Goal: Transaction & Acquisition: Purchase product/service

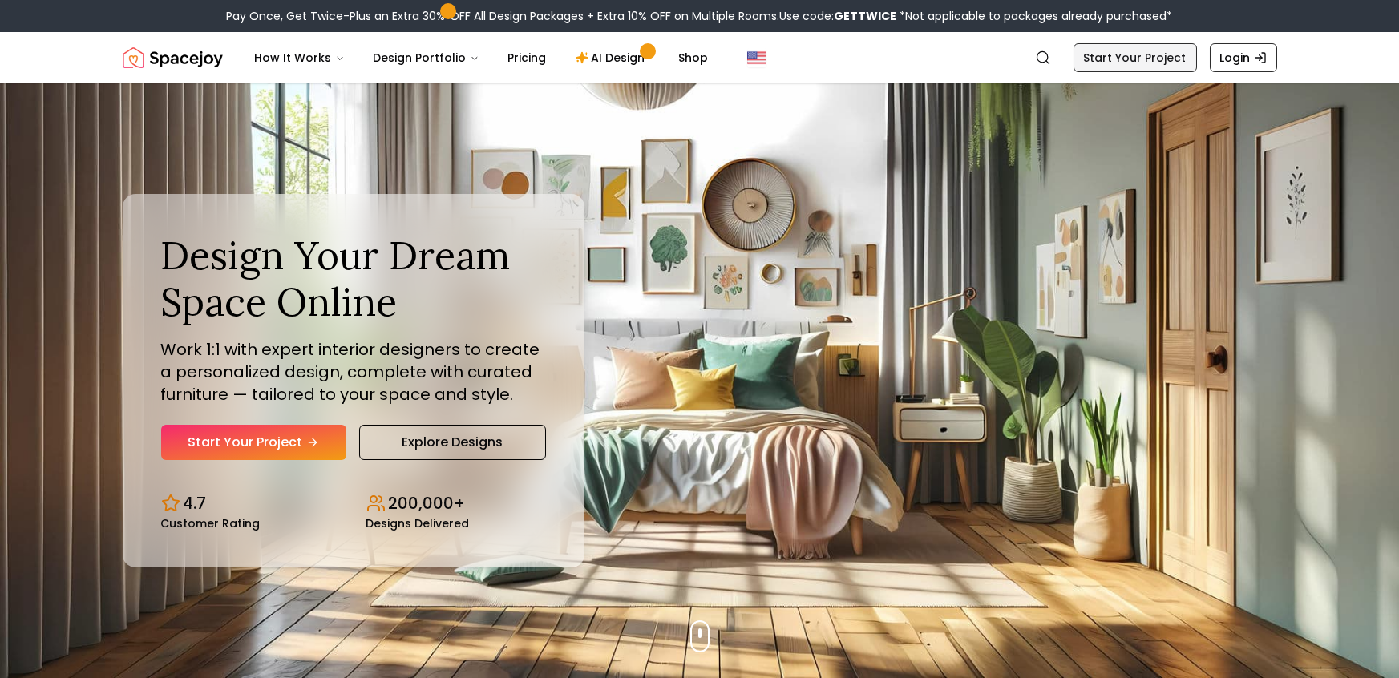
click at [1156, 55] on link "Start Your Project" at bounding box center [1134, 57] width 123 height 29
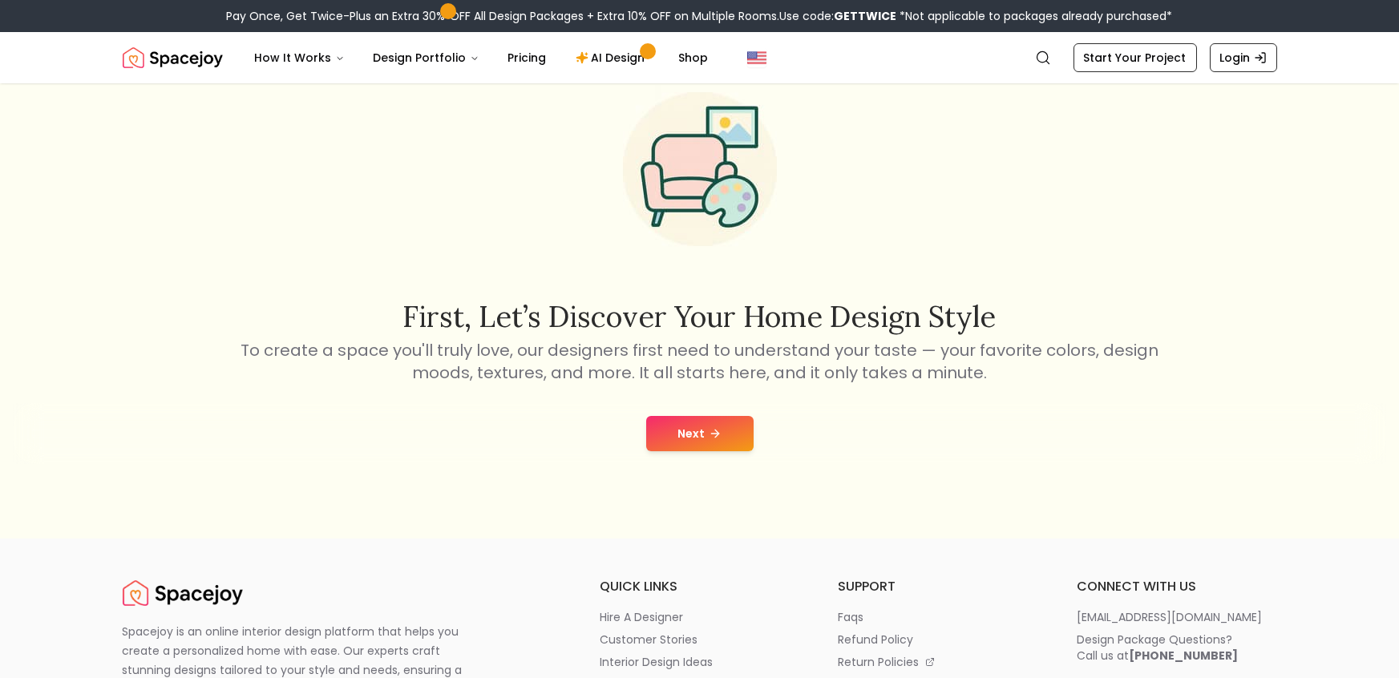
scroll to position [88, 0]
click at [743, 426] on button "Next" at bounding box center [699, 432] width 107 height 35
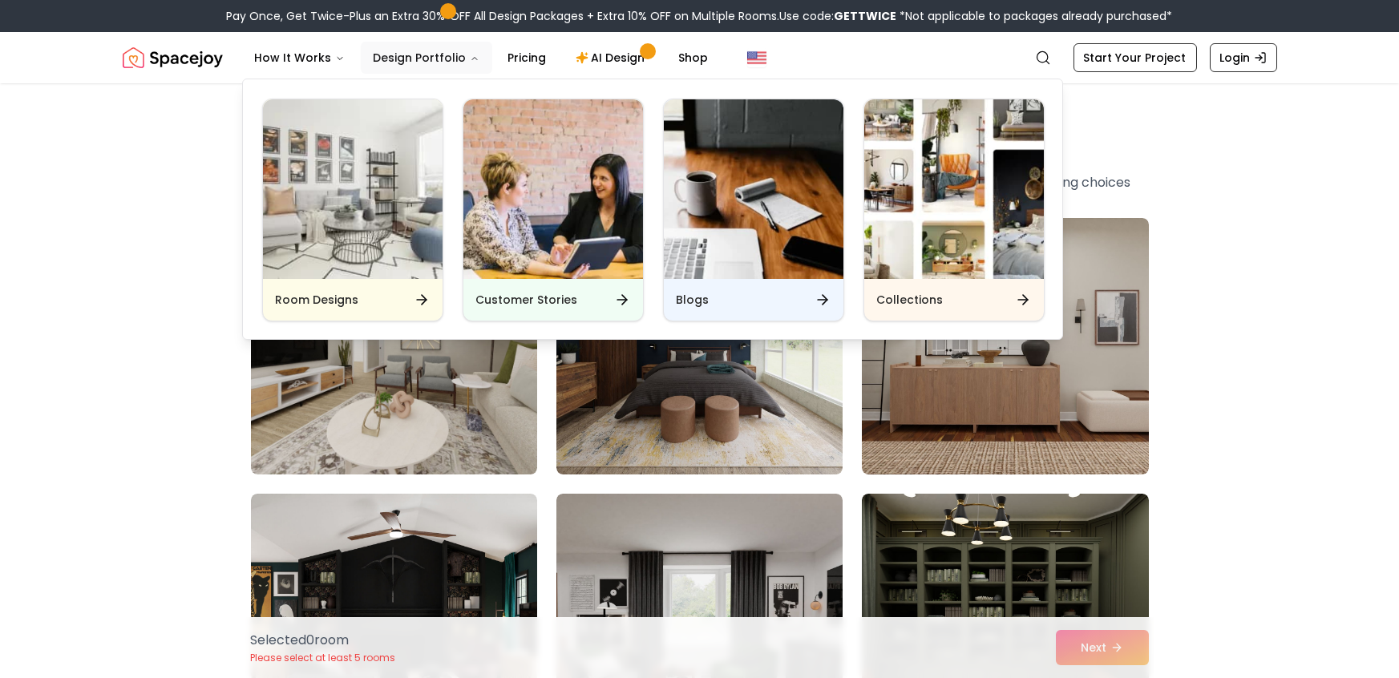
click at [458, 46] on button "Design Portfolio" at bounding box center [426, 58] width 131 height 32
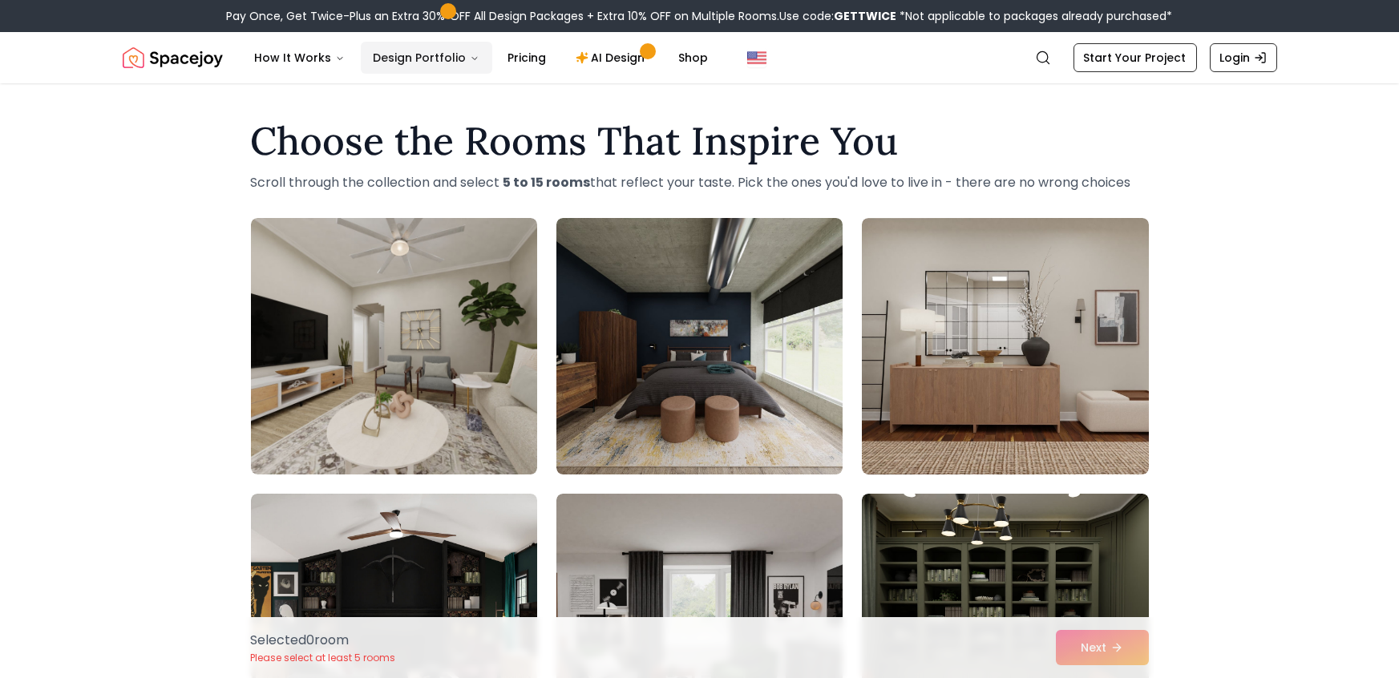
click at [461, 51] on button "Design Portfolio" at bounding box center [426, 58] width 131 height 32
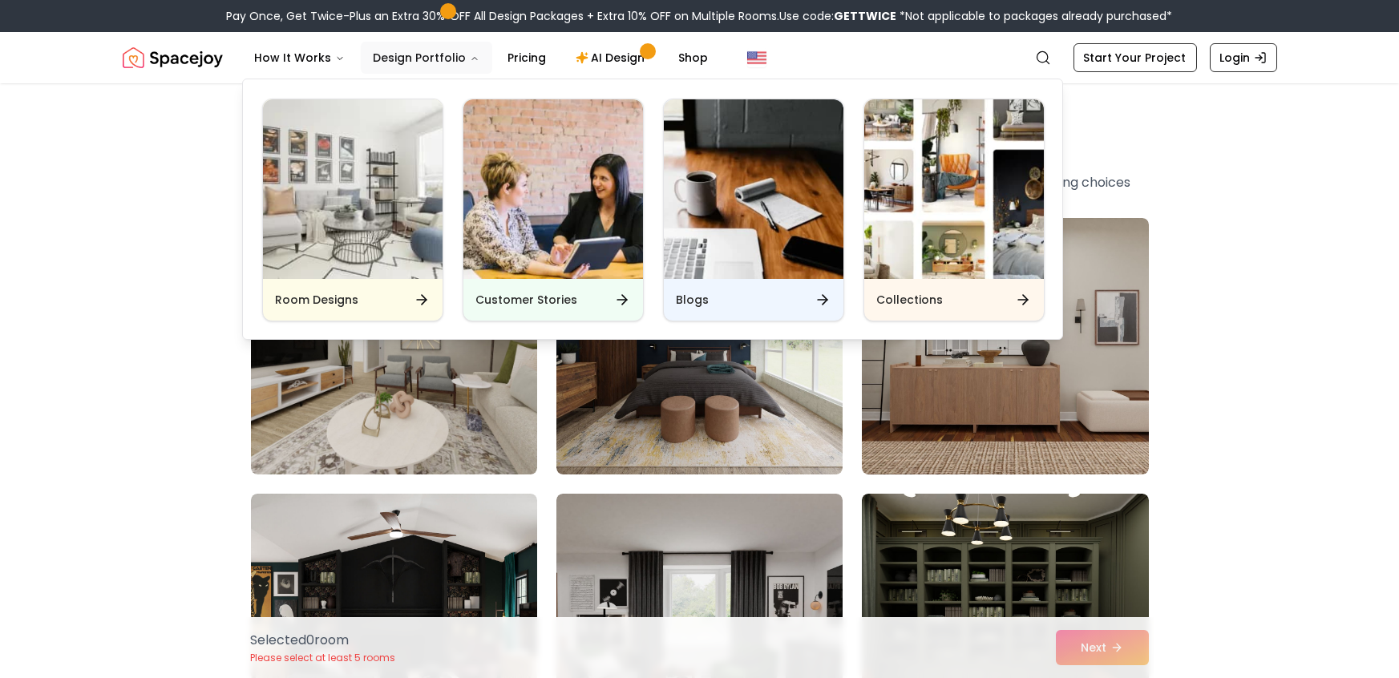
click at [461, 51] on button "Design Portfolio" at bounding box center [426, 58] width 131 height 32
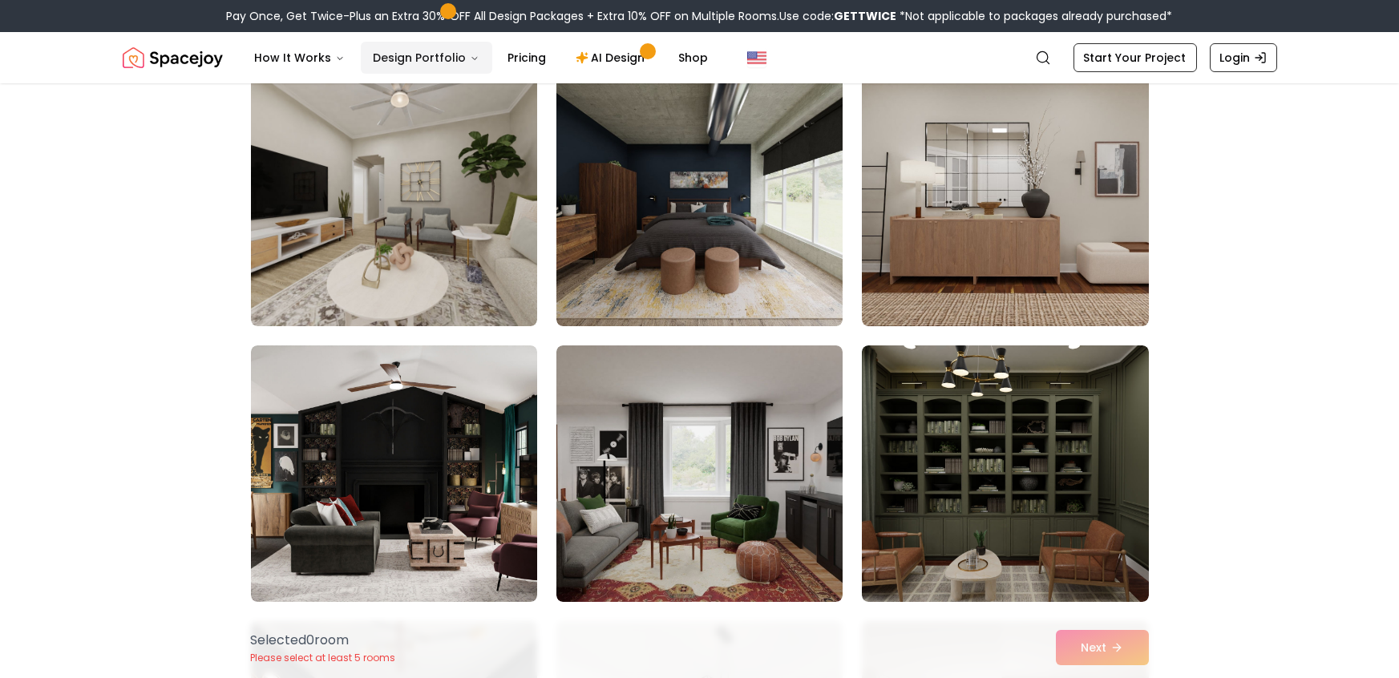
scroll to position [149, 0]
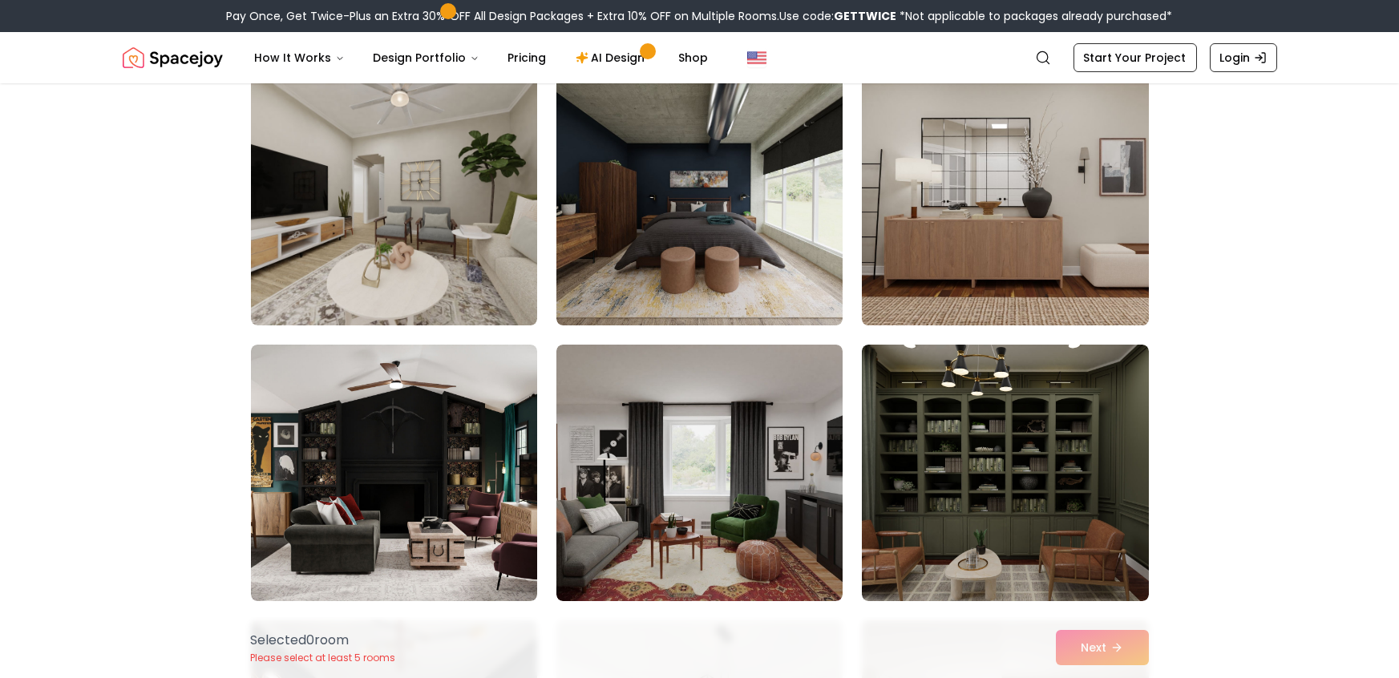
click at [1084, 240] on img at bounding box center [1004, 197] width 301 height 269
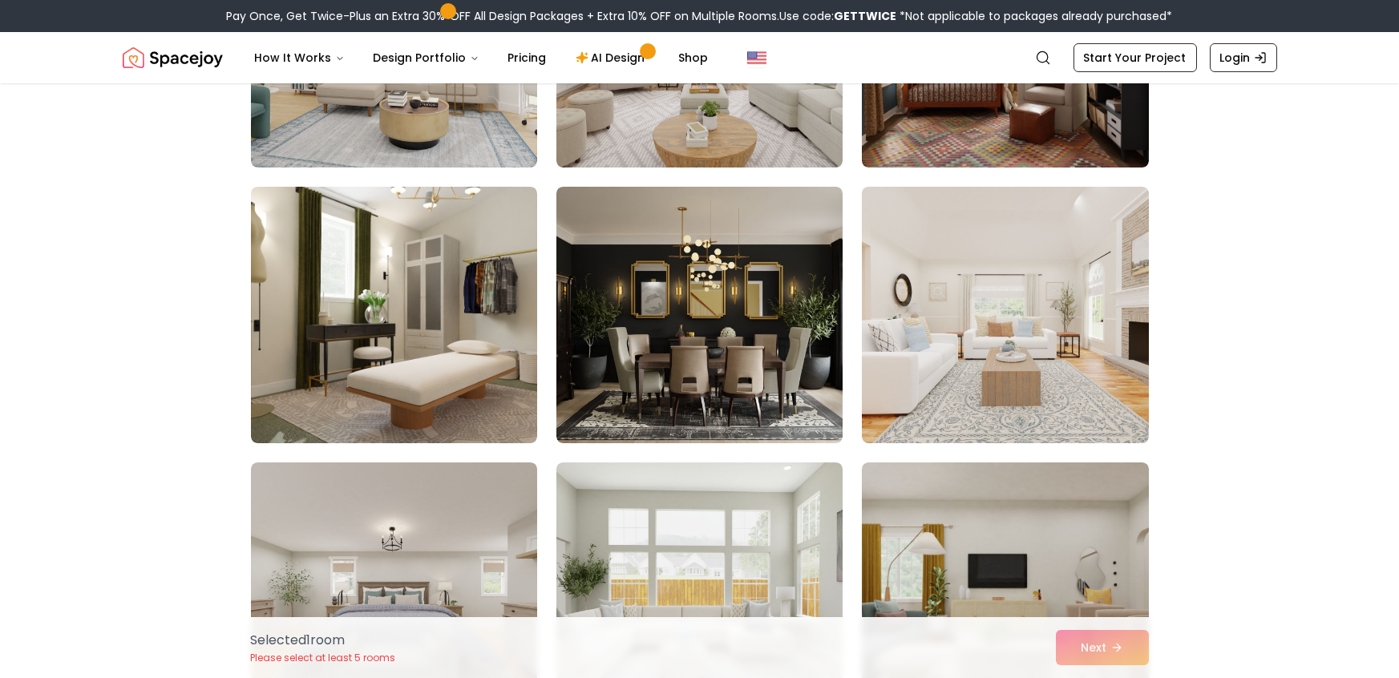
scroll to position [1136, 0]
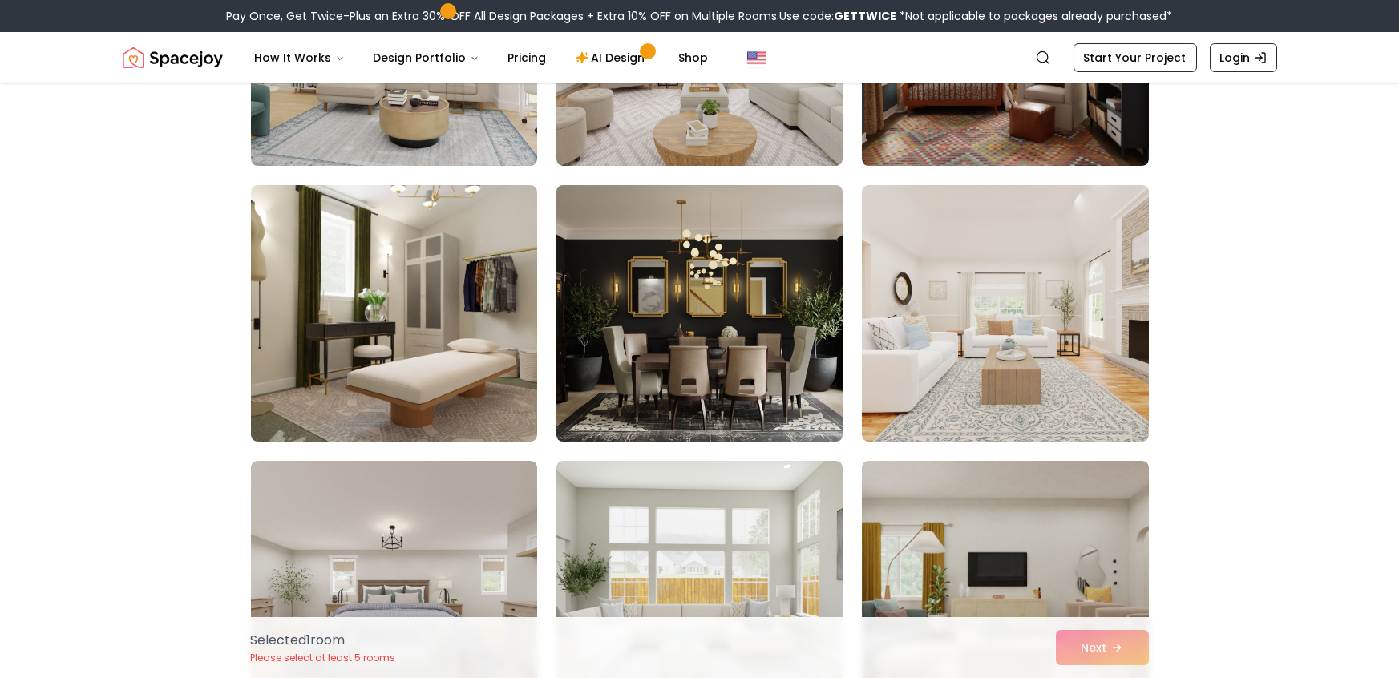
click at [746, 348] on img at bounding box center [699, 313] width 301 height 269
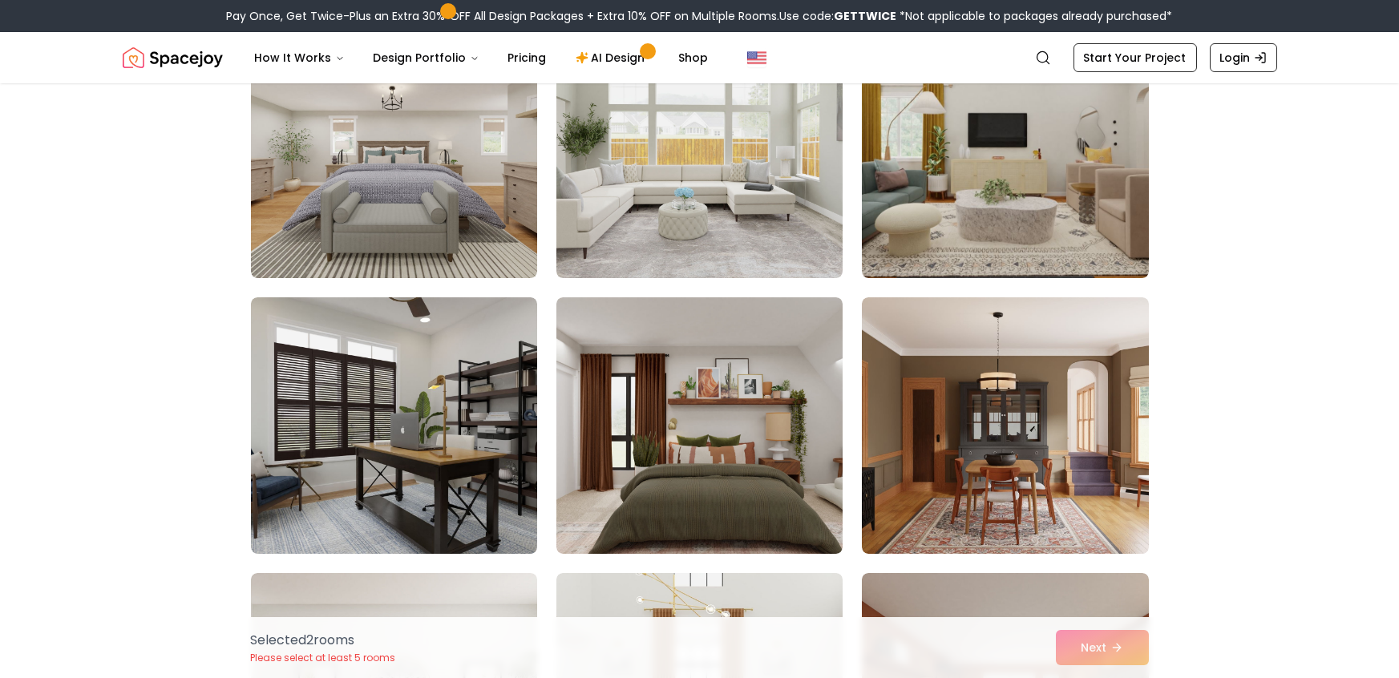
scroll to position [1579, 0]
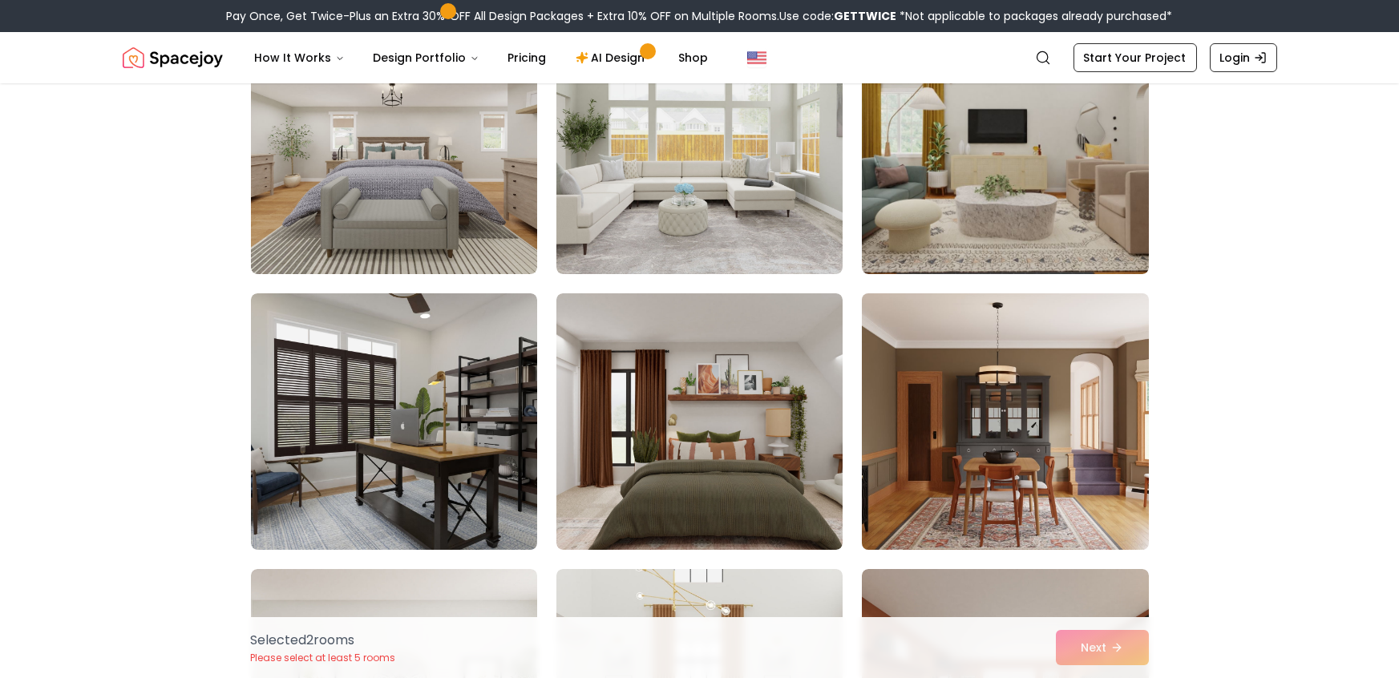
click at [981, 442] on img at bounding box center [1004, 421] width 301 height 269
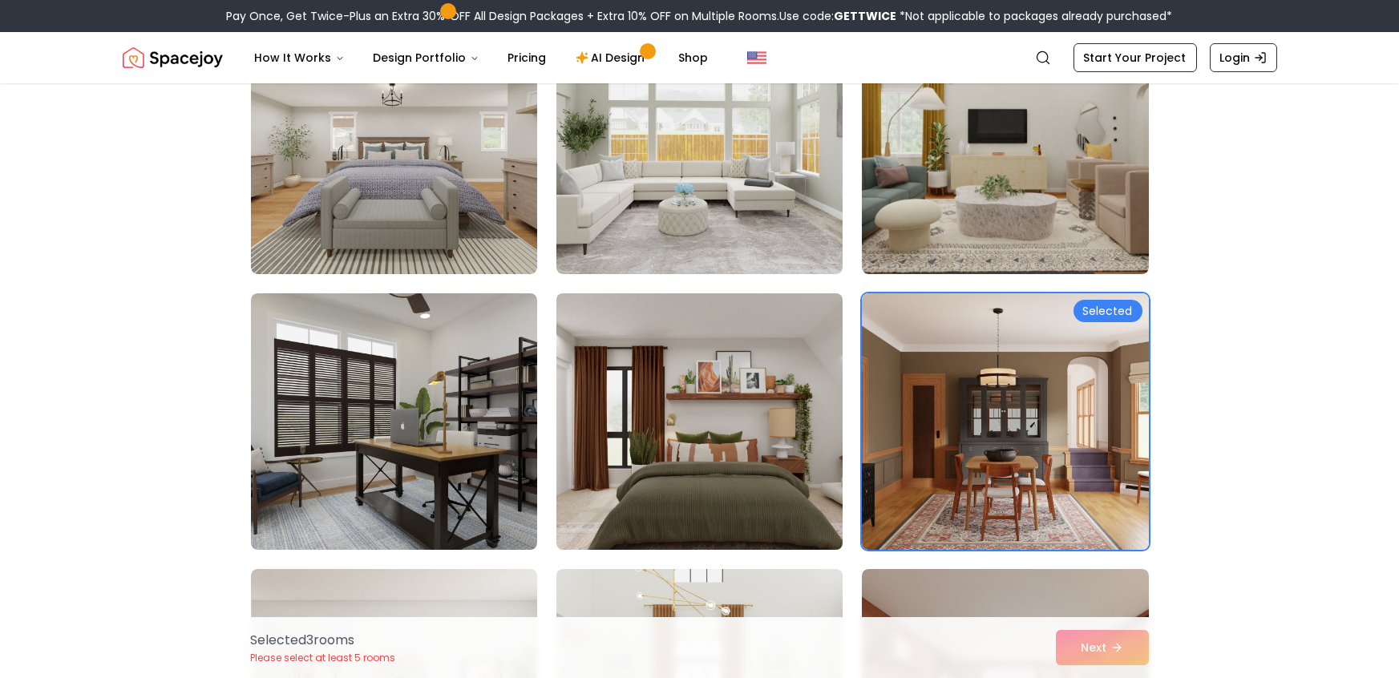
click at [662, 436] on img at bounding box center [699, 421] width 301 height 269
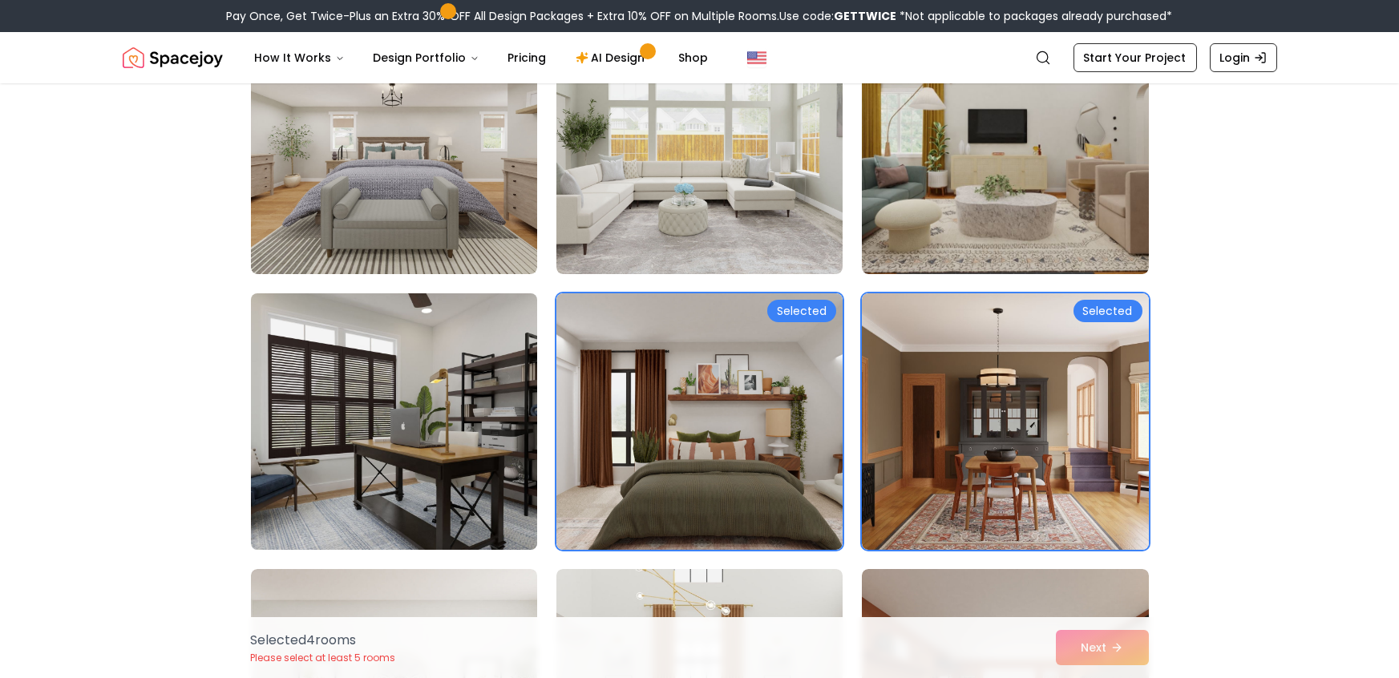
click at [478, 427] on img at bounding box center [394, 421] width 301 height 269
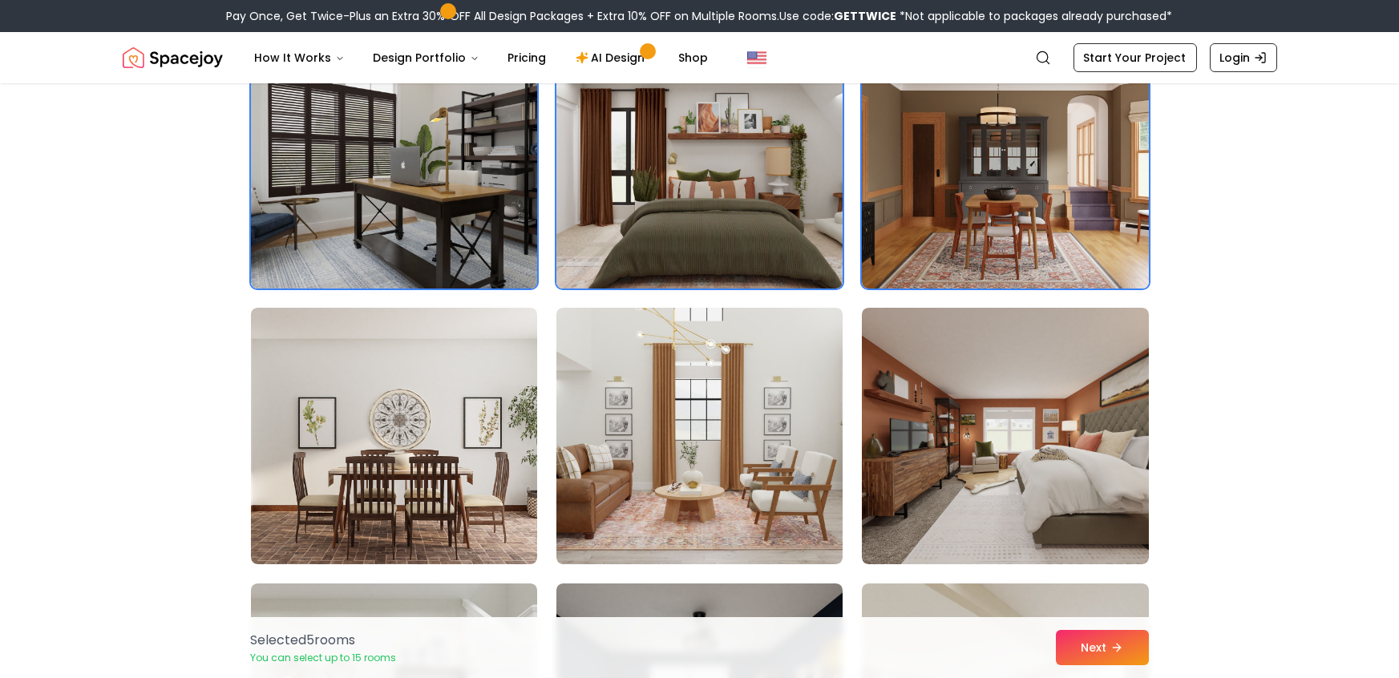
scroll to position [1844, 0]
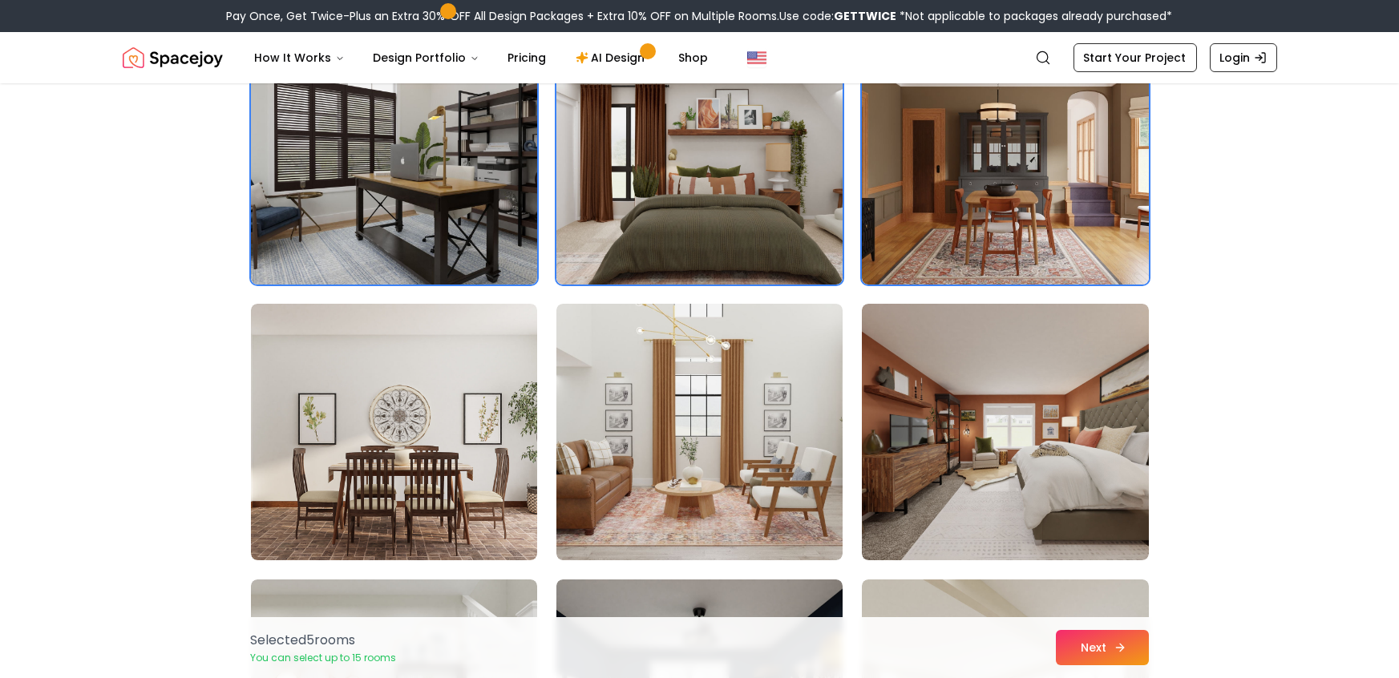
click at [1113, 643] on icon at bounding box center [1119, 647] width 13 height 13
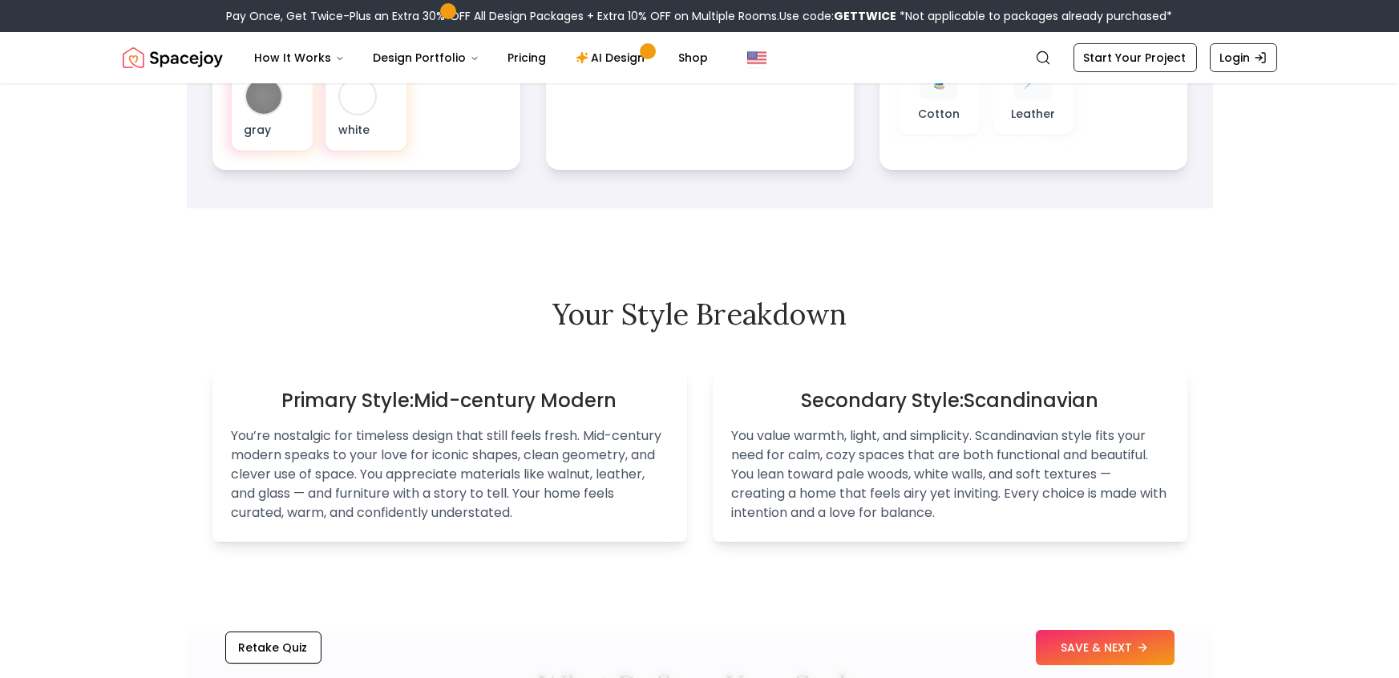
scroll to position [828, 0]
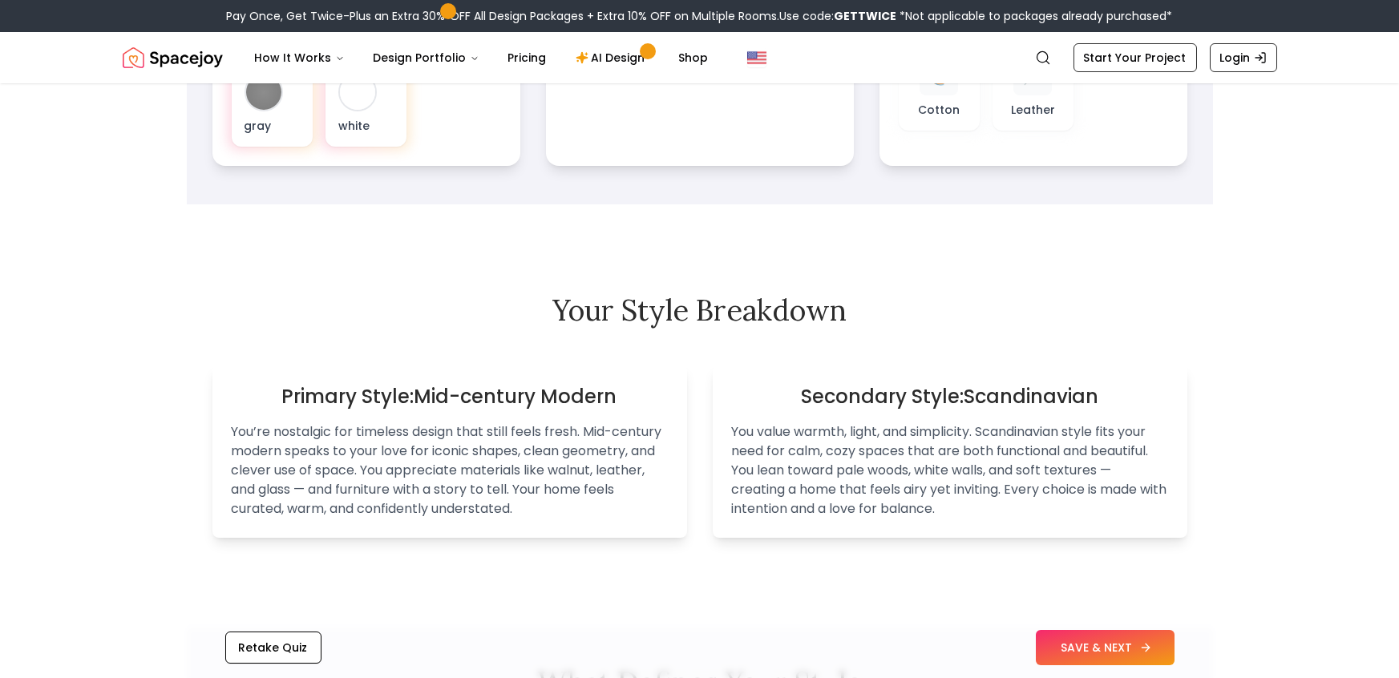
click at [1096, 633] on button "SAVE & NEXT" at bounding box center [1105, 647] width 139 height 35
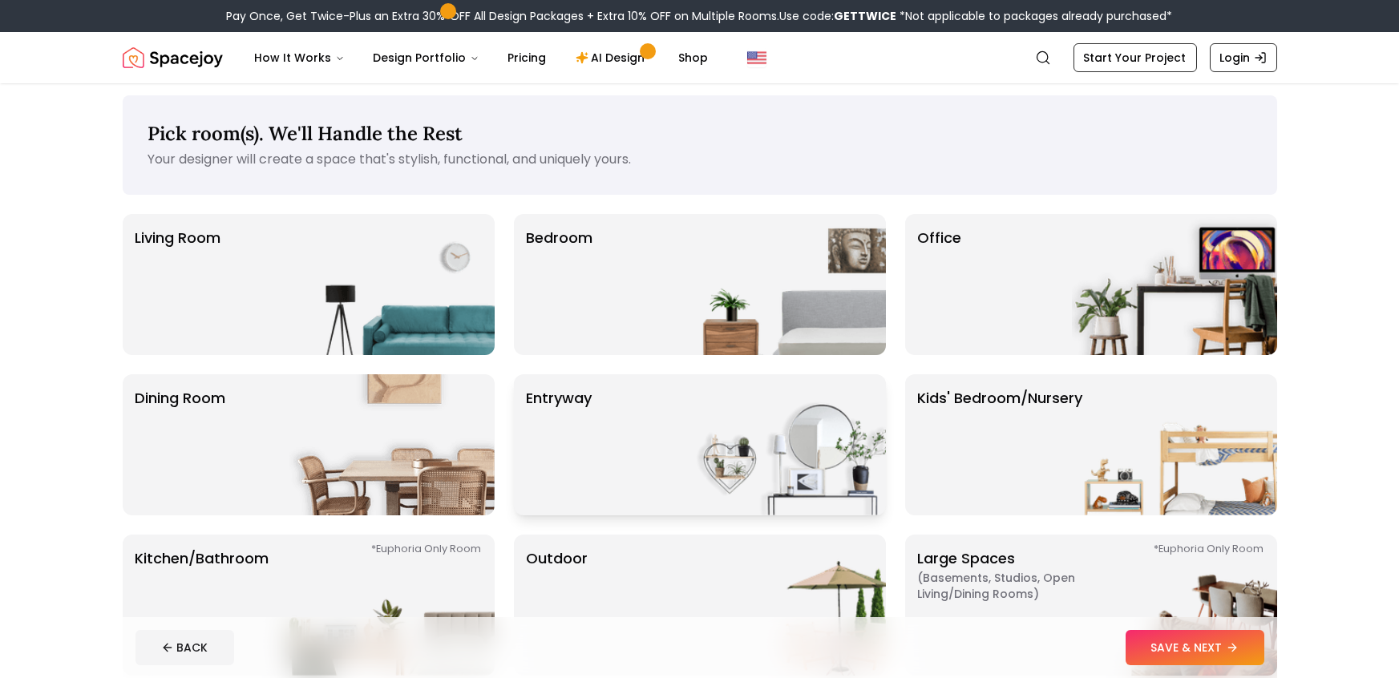
scroll to position [4, 0]
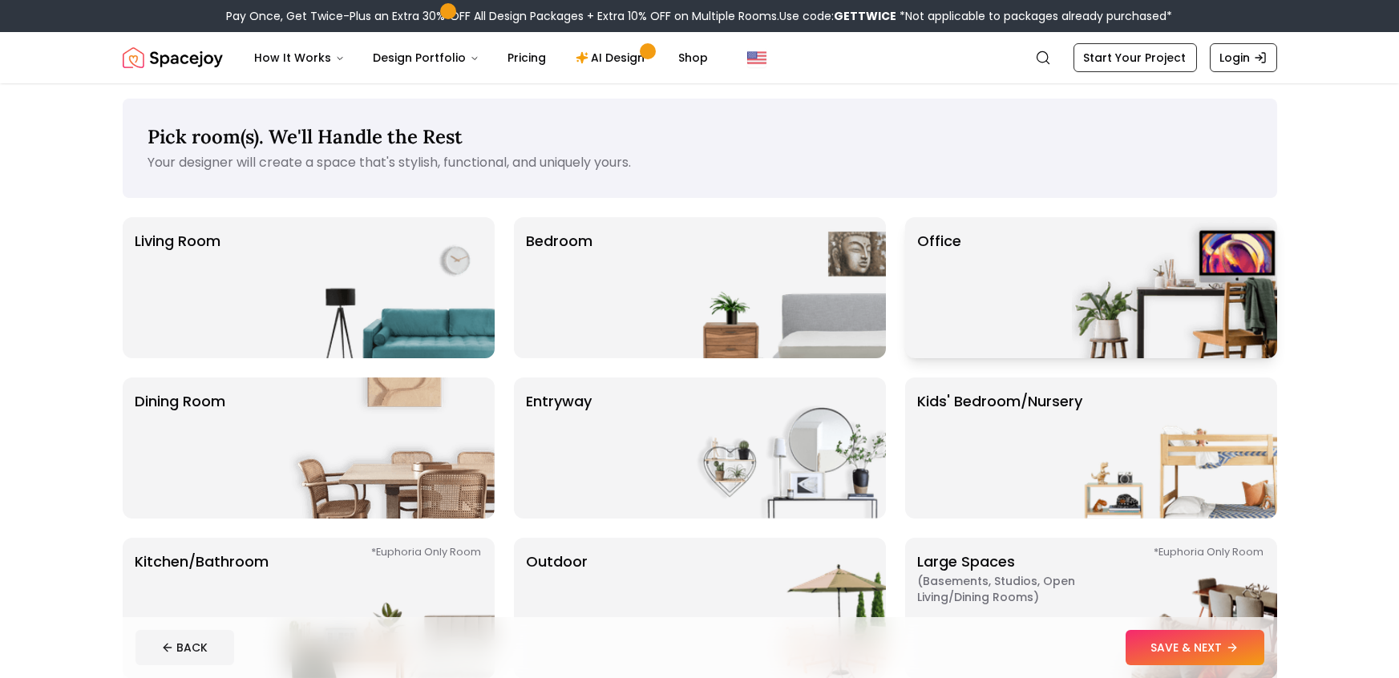
click at [970, 333] on div "Office" at bounding box center [1091, 287] width 372 height 141
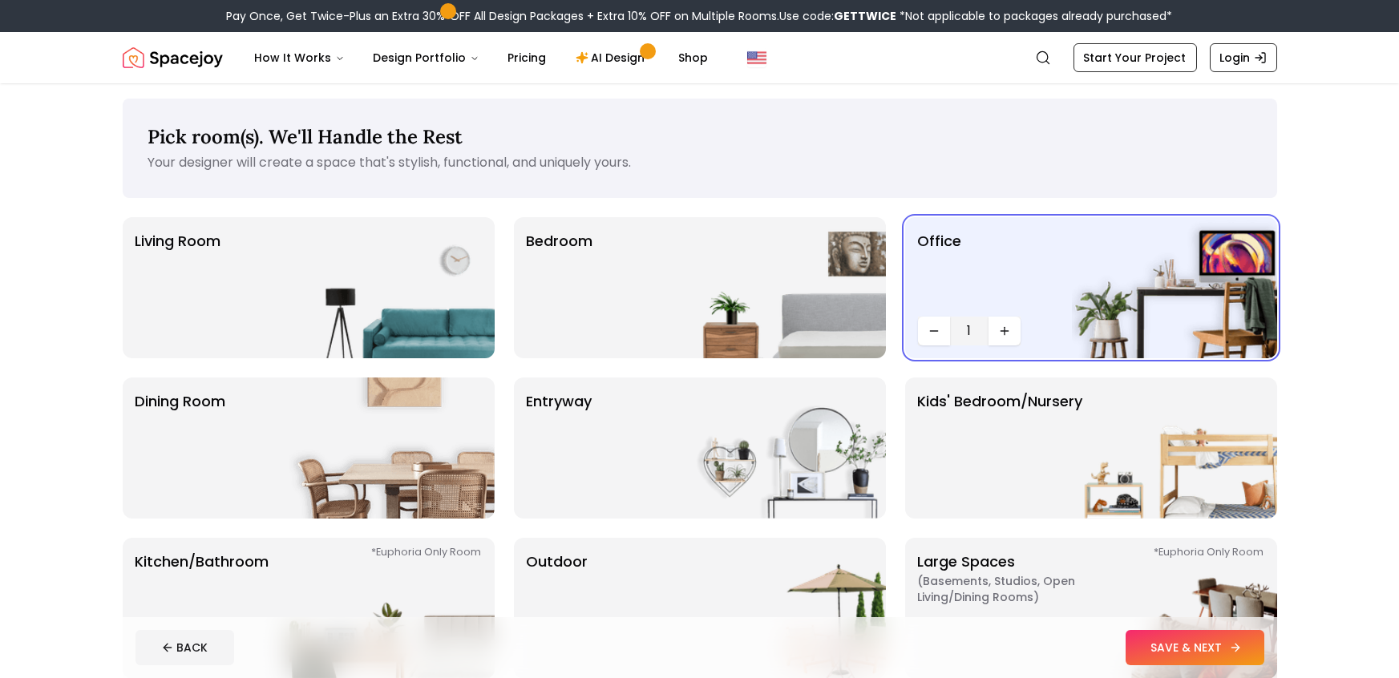
click at [1149, 652] on button "SAVE & NEXT" at bounding box center [1194, 647] width 139 height 35
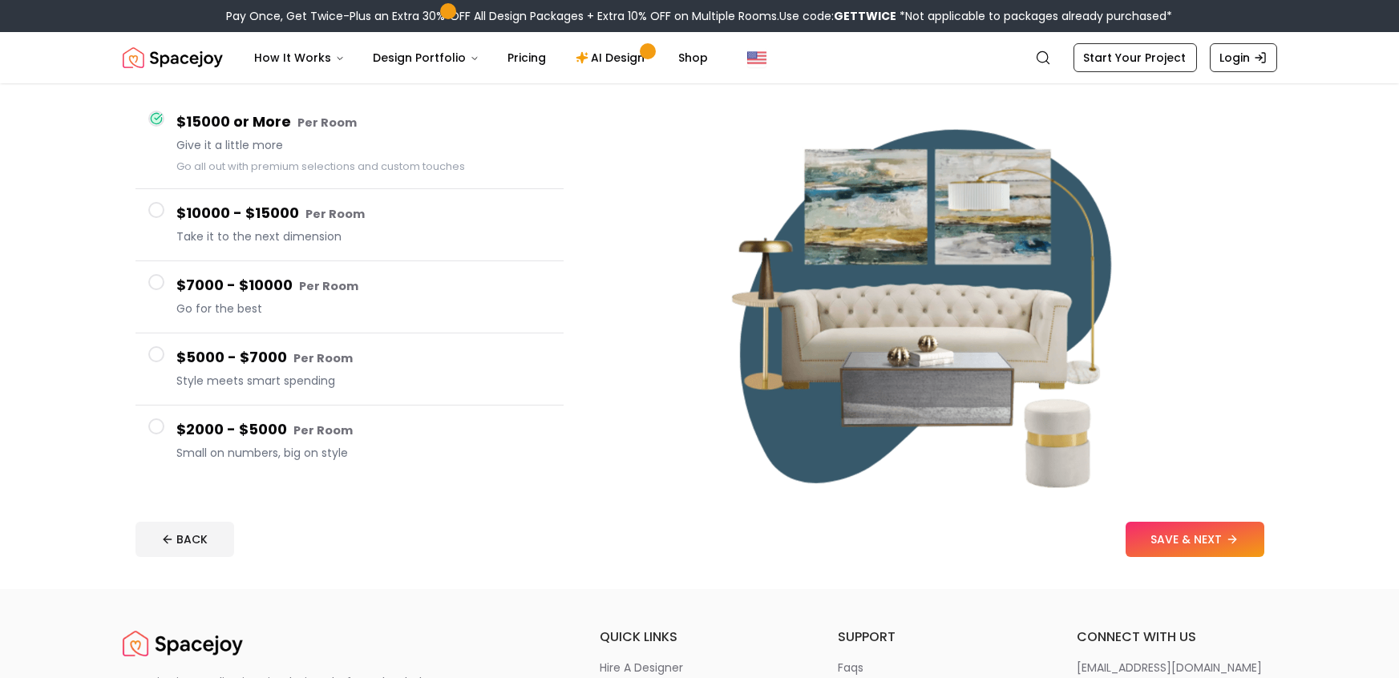
scroll to position [138, 0]
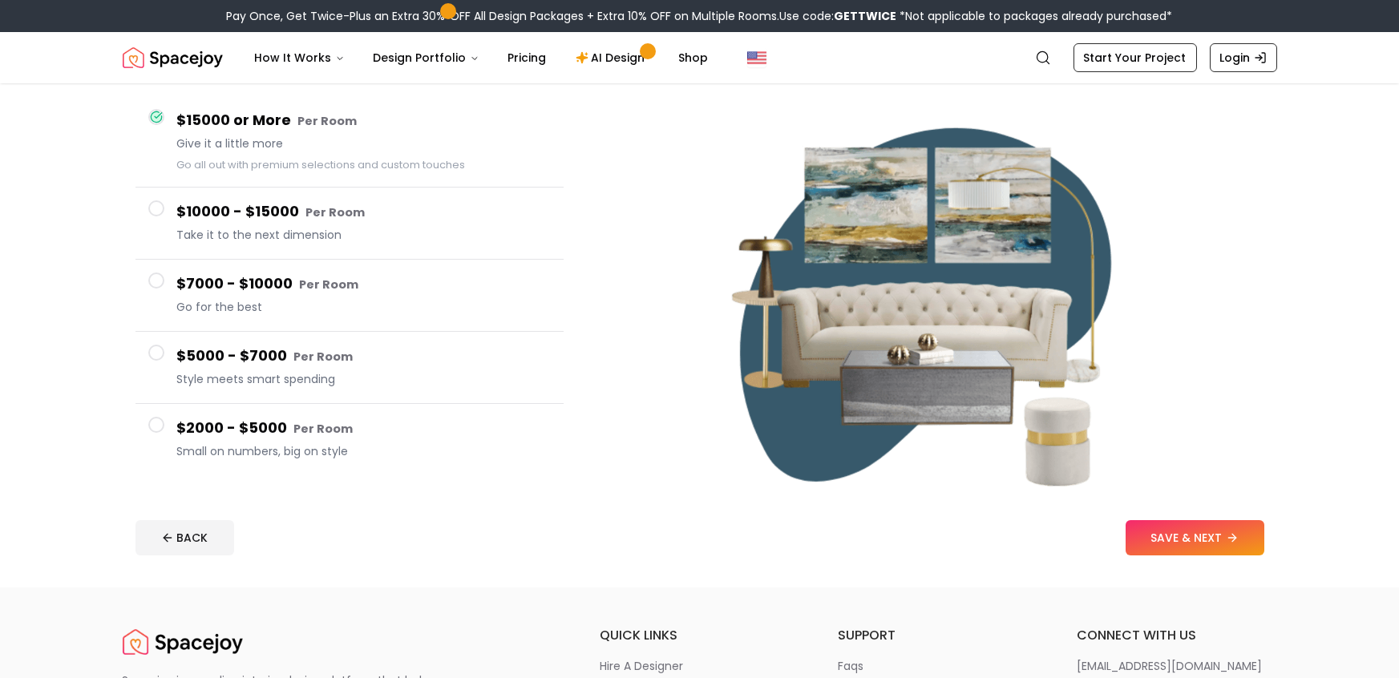
click at [449, 281] on h4 "$7000 - $10000 Per Room" at bounding box center [363, 284] width 373 height 23
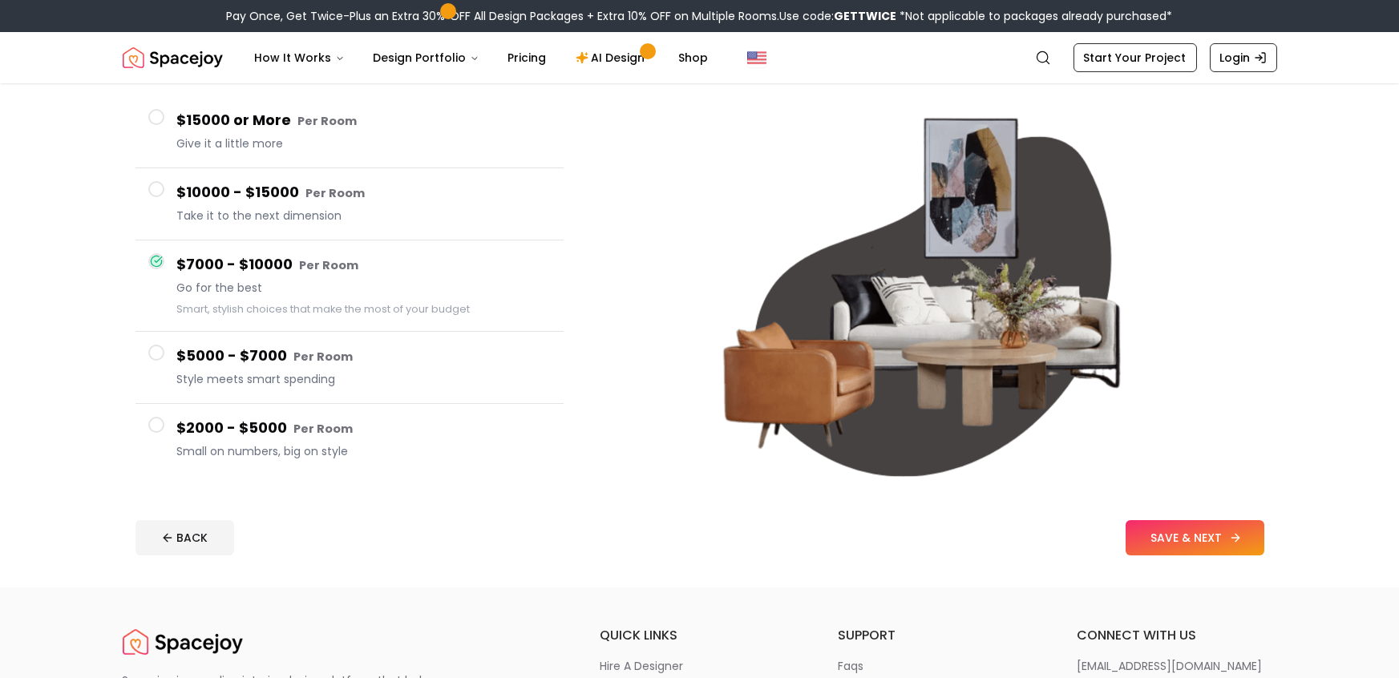
click at [1189, 530] on button "SAVE & NEXT" at bounding box center [1194, 537] width 139 height 35
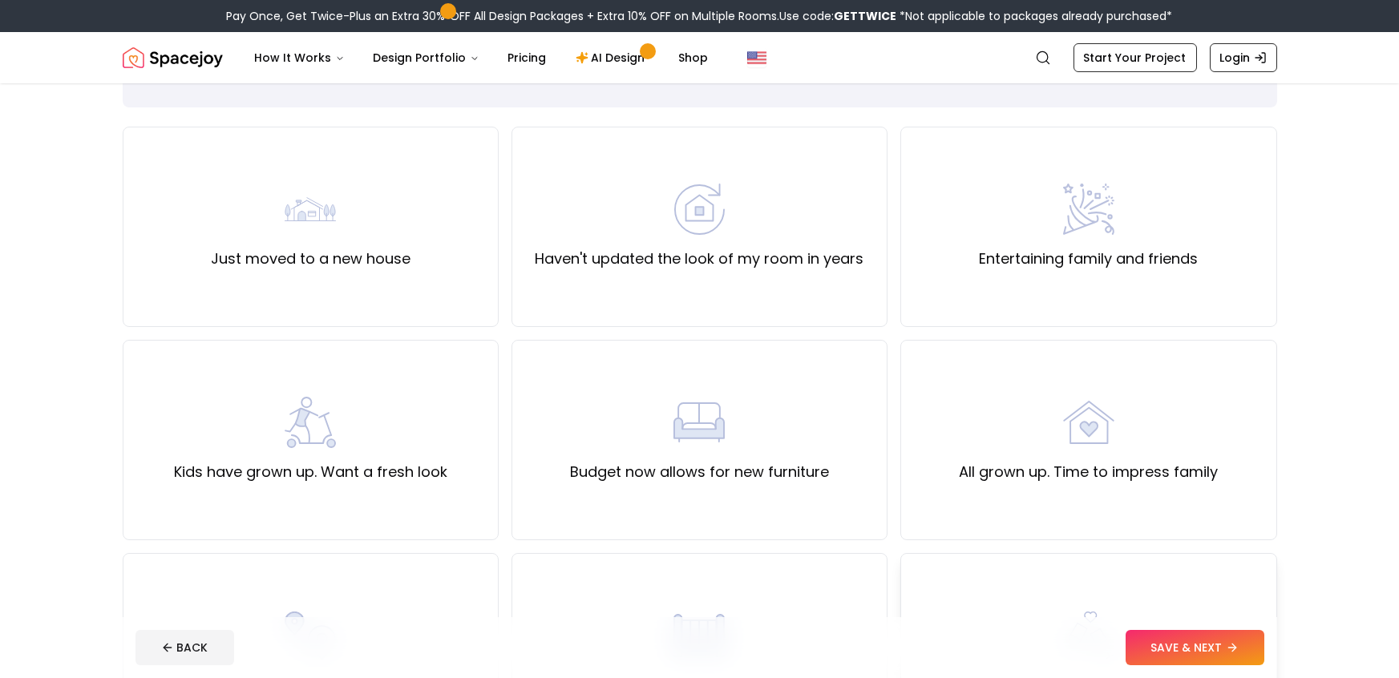
scroll to position [92, 0]
click at [773, 287] on div "Haven't updated the look of my room in years" at bounding box center [699, 229] width 376 height 200
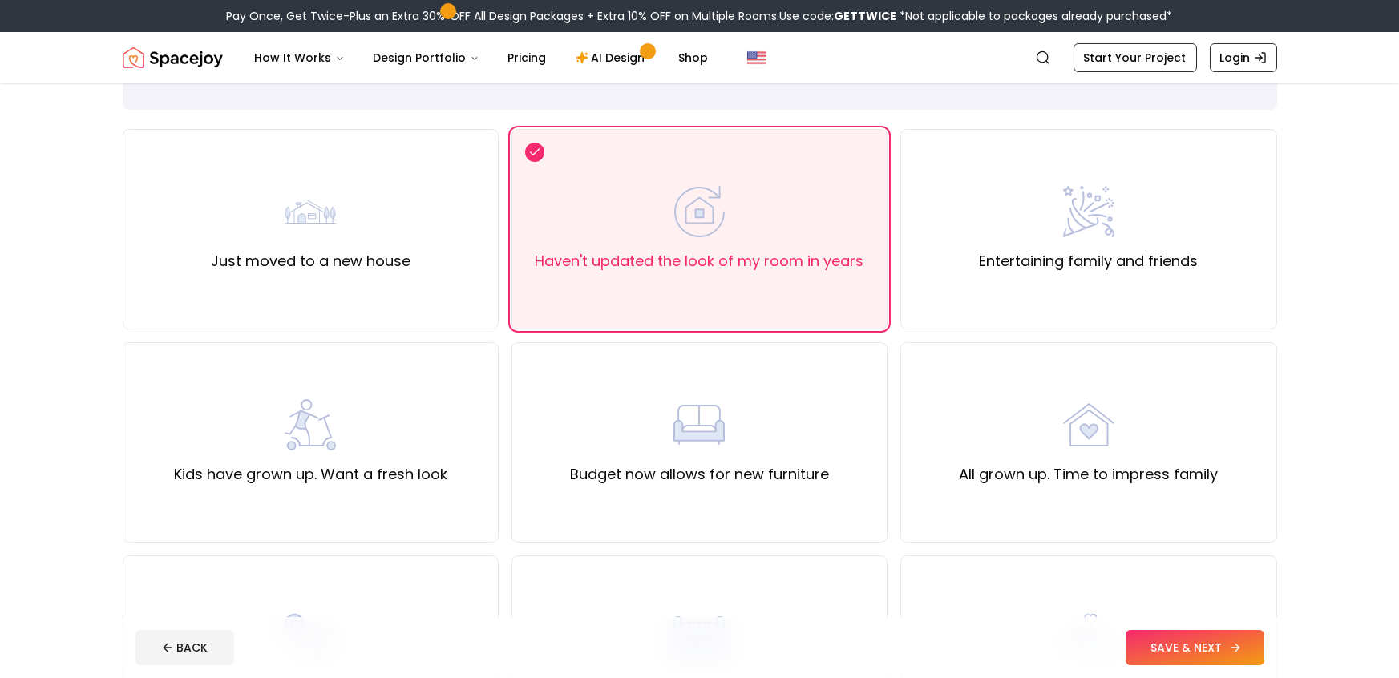
click at [1197, 647] on button "SAVE & NEXT" at bounding box center [1194, 647] width 139 height 35
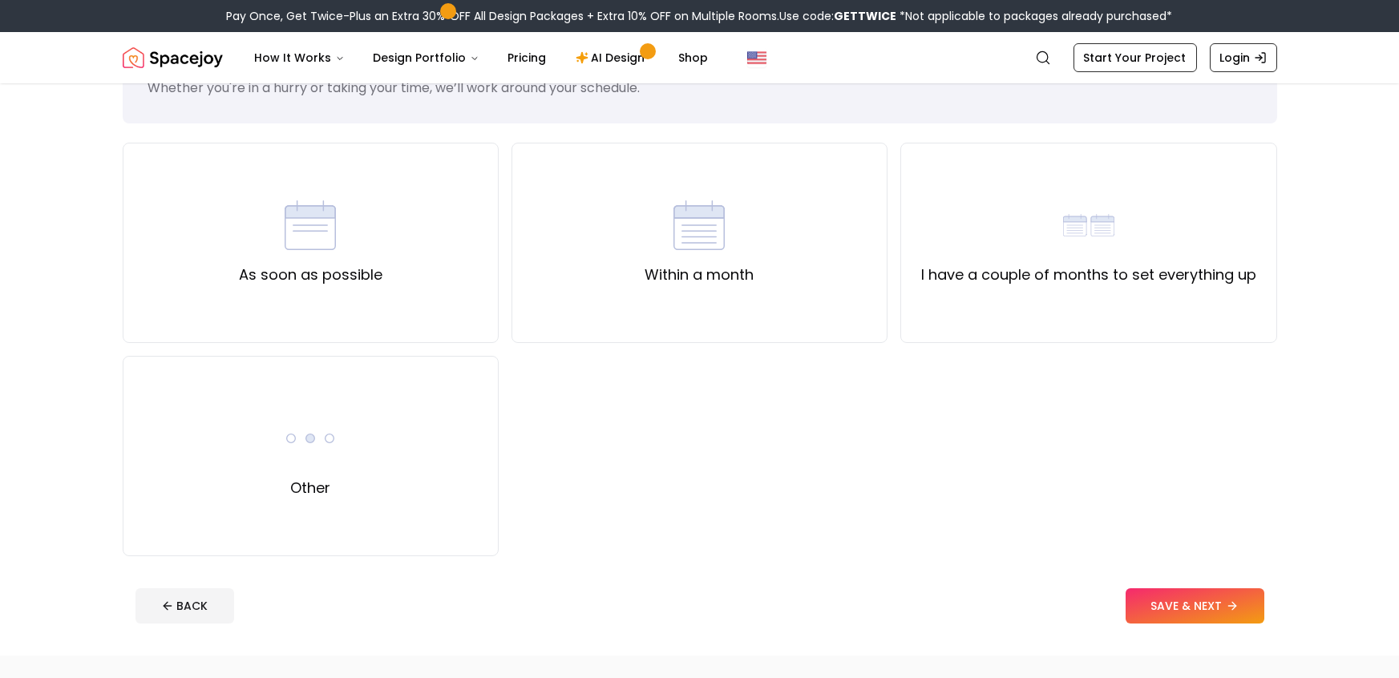
scroll to position [79, 0]
click at [398, 262] on div "As soon as possible" at bounding box center [311, 242] width 376 height 200
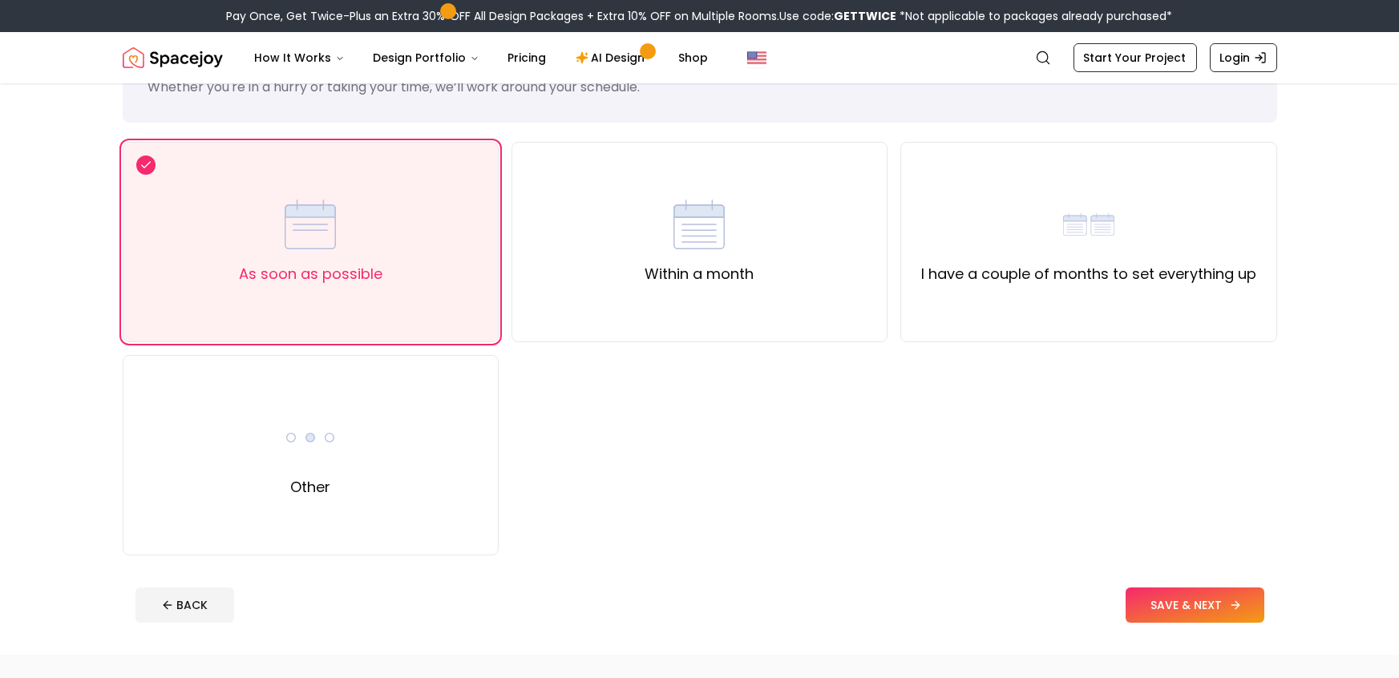
click at [1192, 596] on button "SAVE & NEXT" at bounding box center [1194, 604] width 139 height 35
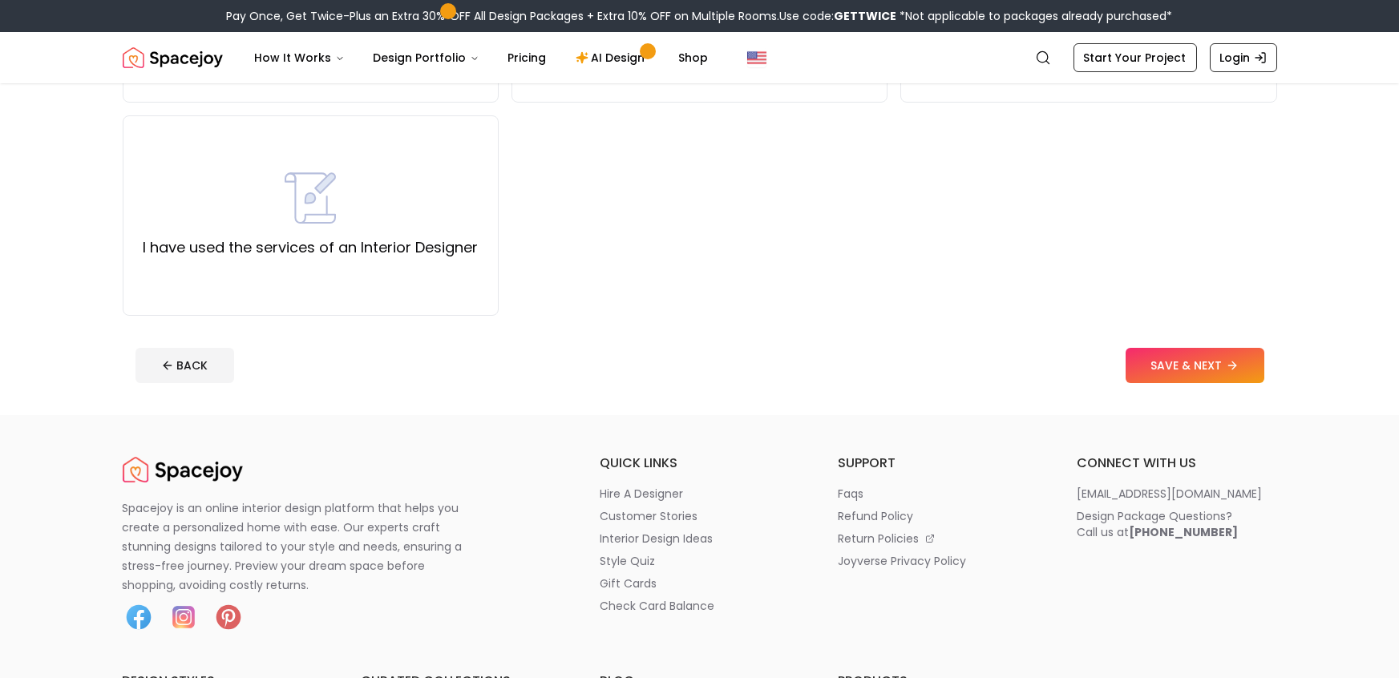
scroll to position [56, 0]
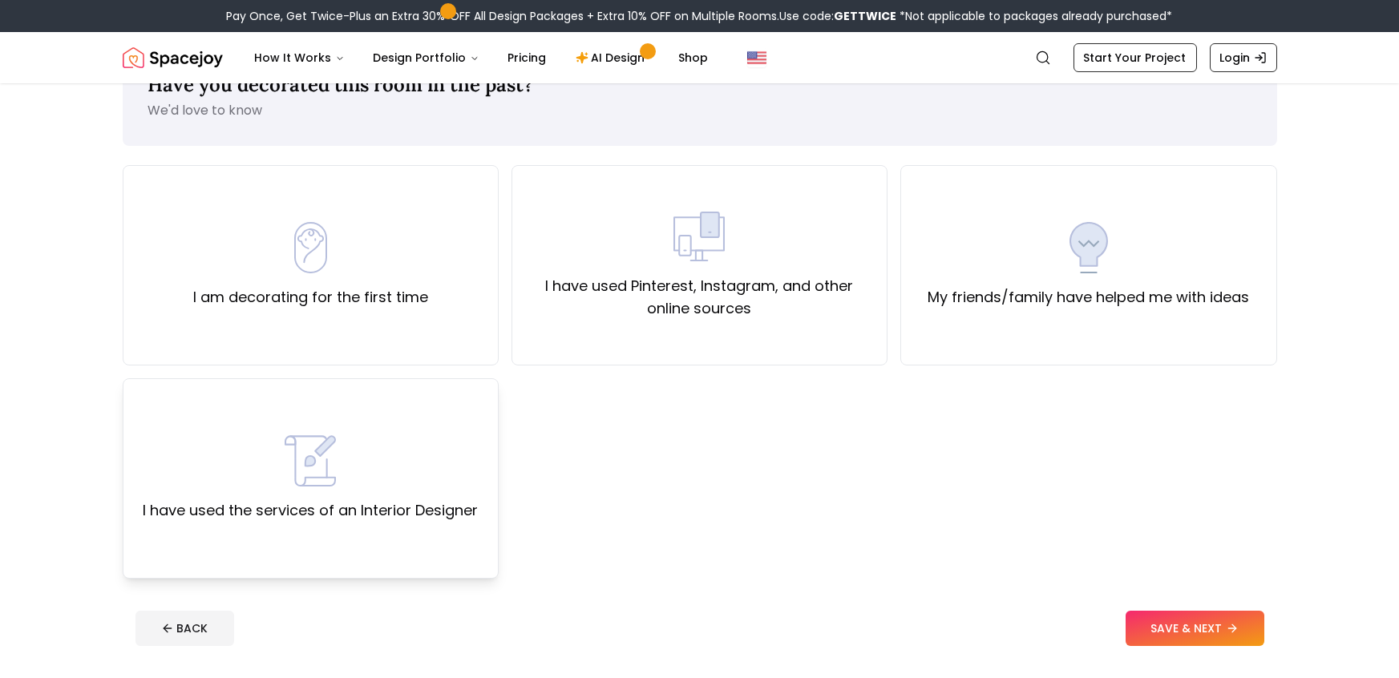
click at [466, 482] on div "I have used the services of an Interior Designer" at bounding box center [310, 478] width 335 height 87
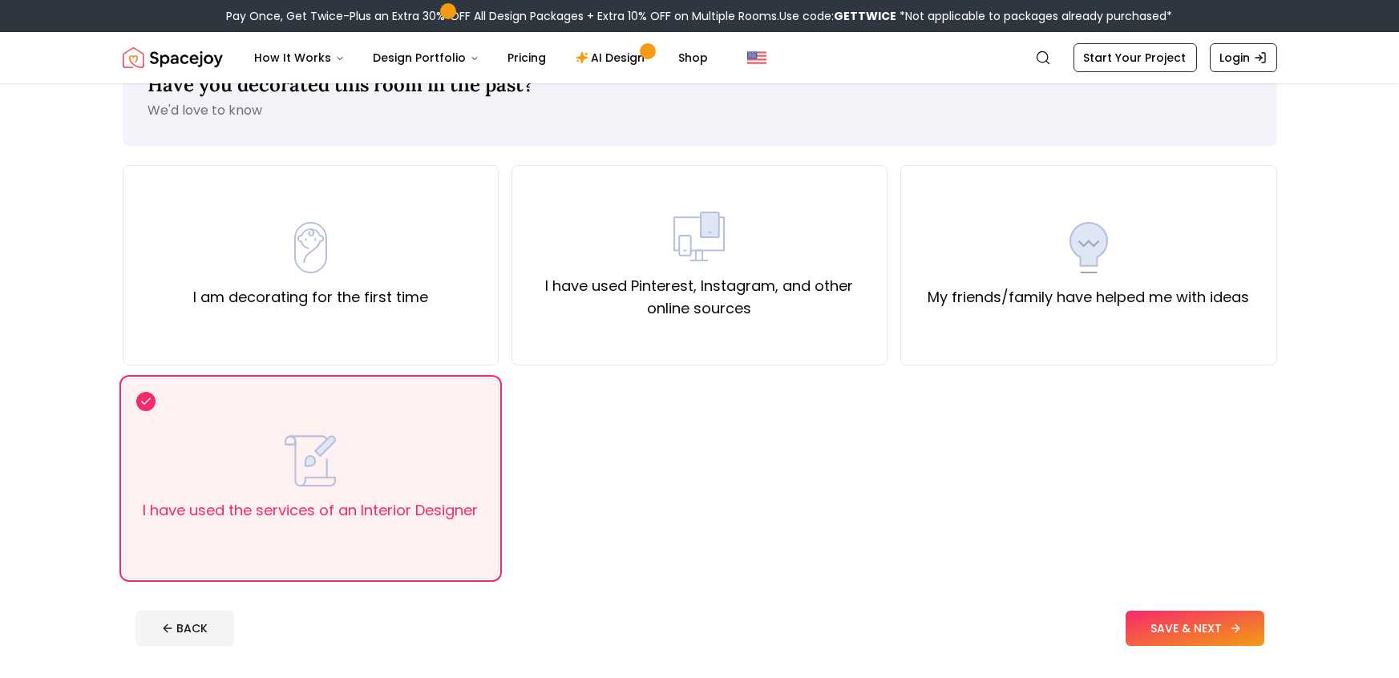
click at [1157, 621] on button "SAVE & NEXT" at bounding box center [1194, 628] width 139 height 35
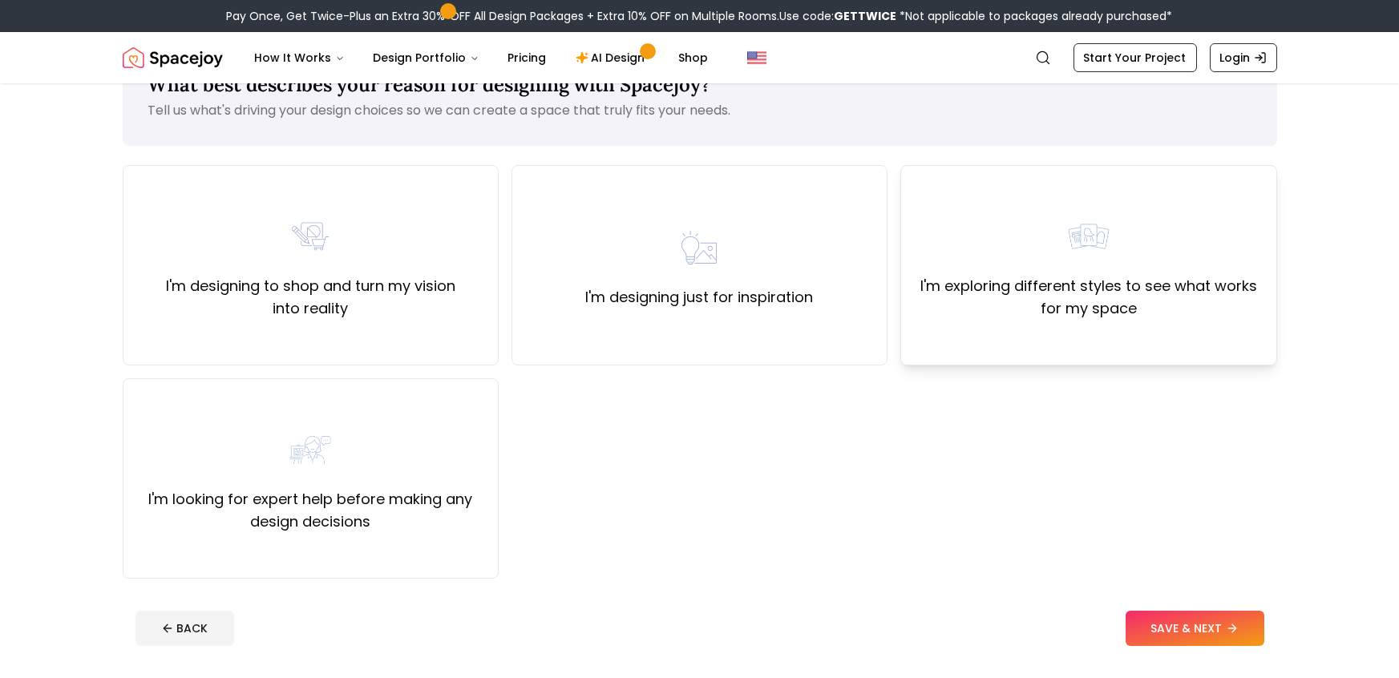
click at [1161, 313] on label "I'm exploring different styles to see what works for my space" at bounding box center [1088, 297] width 349 height 45
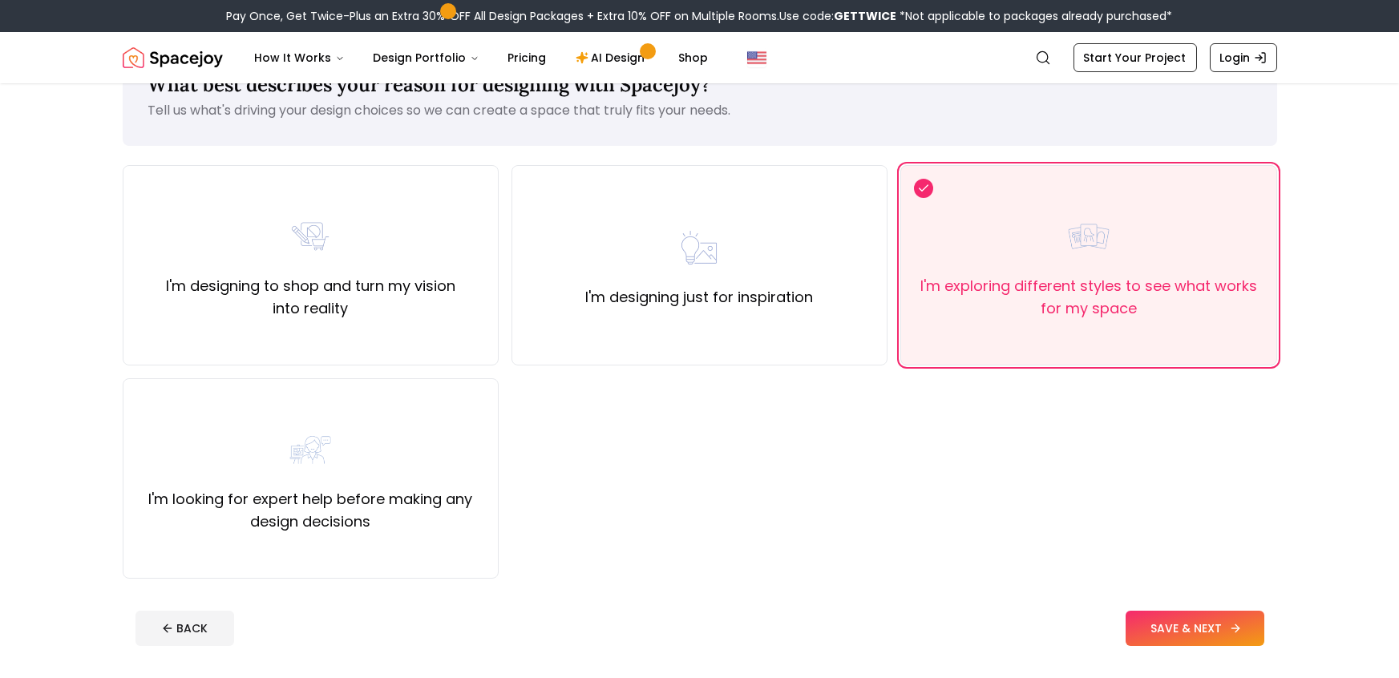
click at [1232, 632] on icon at bounding box center [1235, 628] width 13 height 13
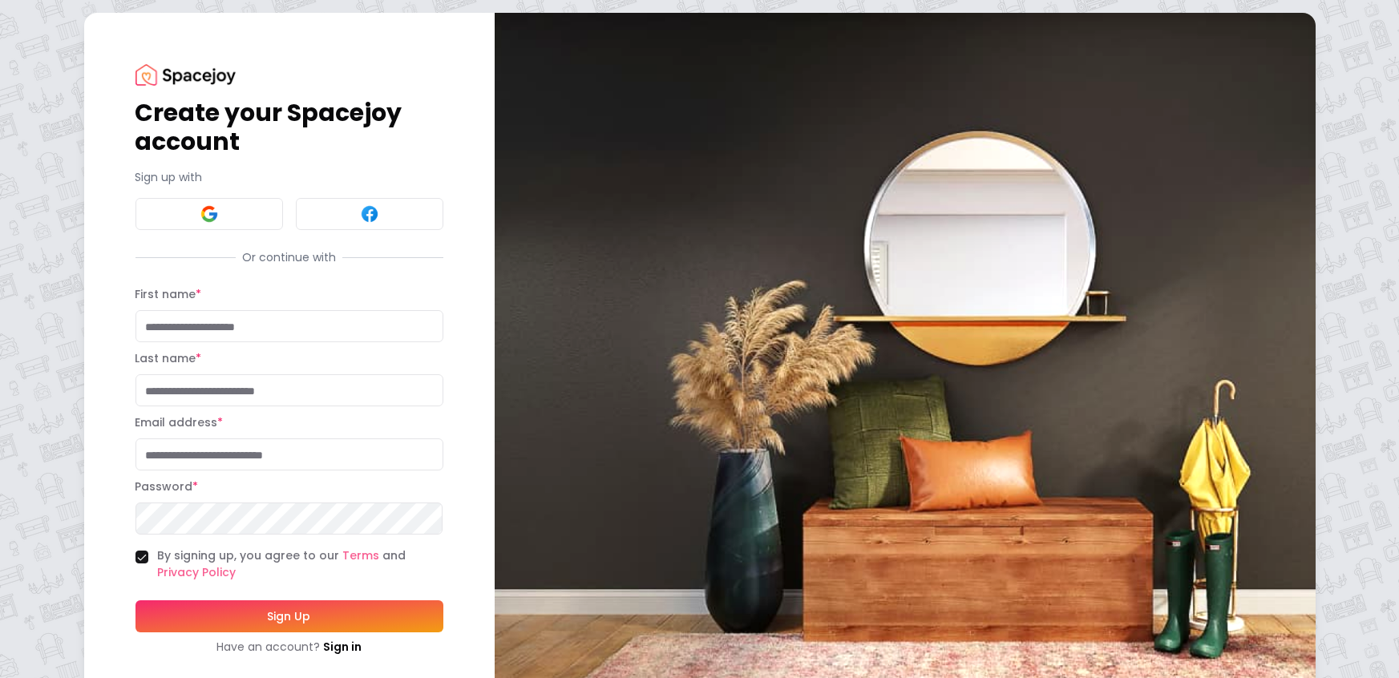
scroll to position [40, 0]
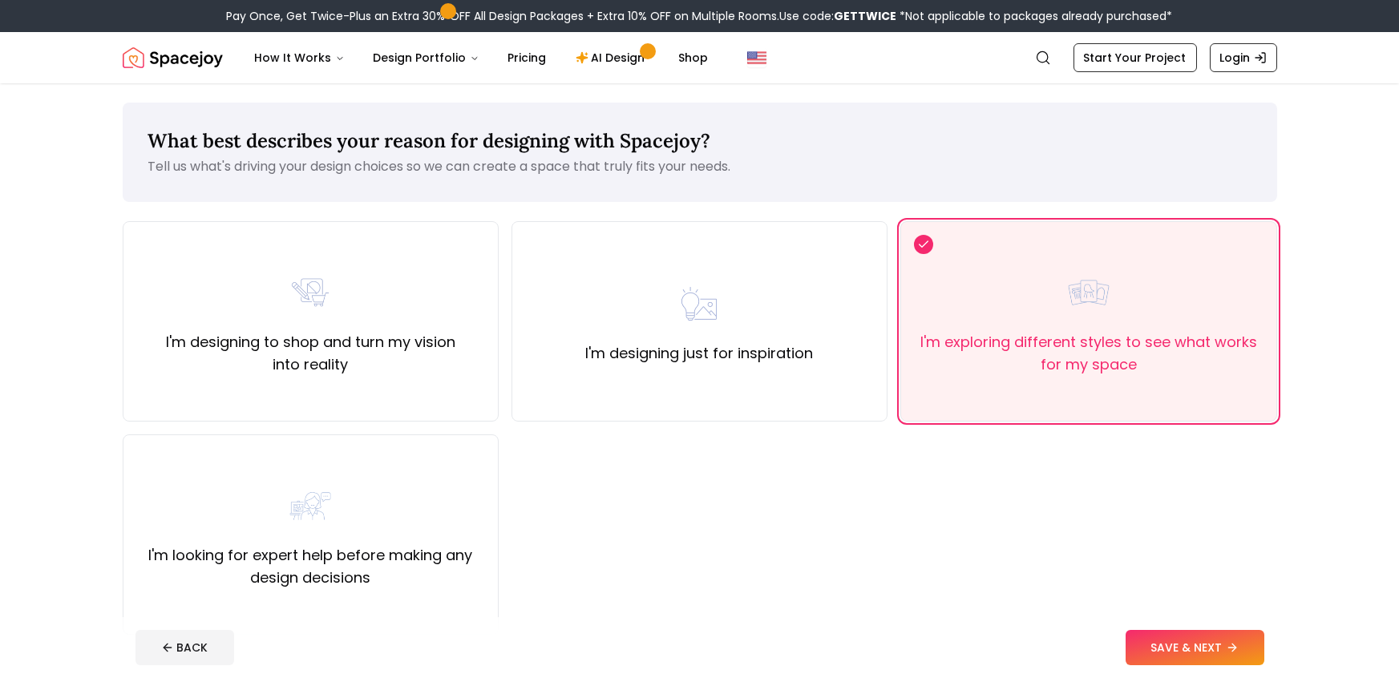
click at [168, 59] on img "Spacejoy" at bounding box center [173, 58] width 100 height 32
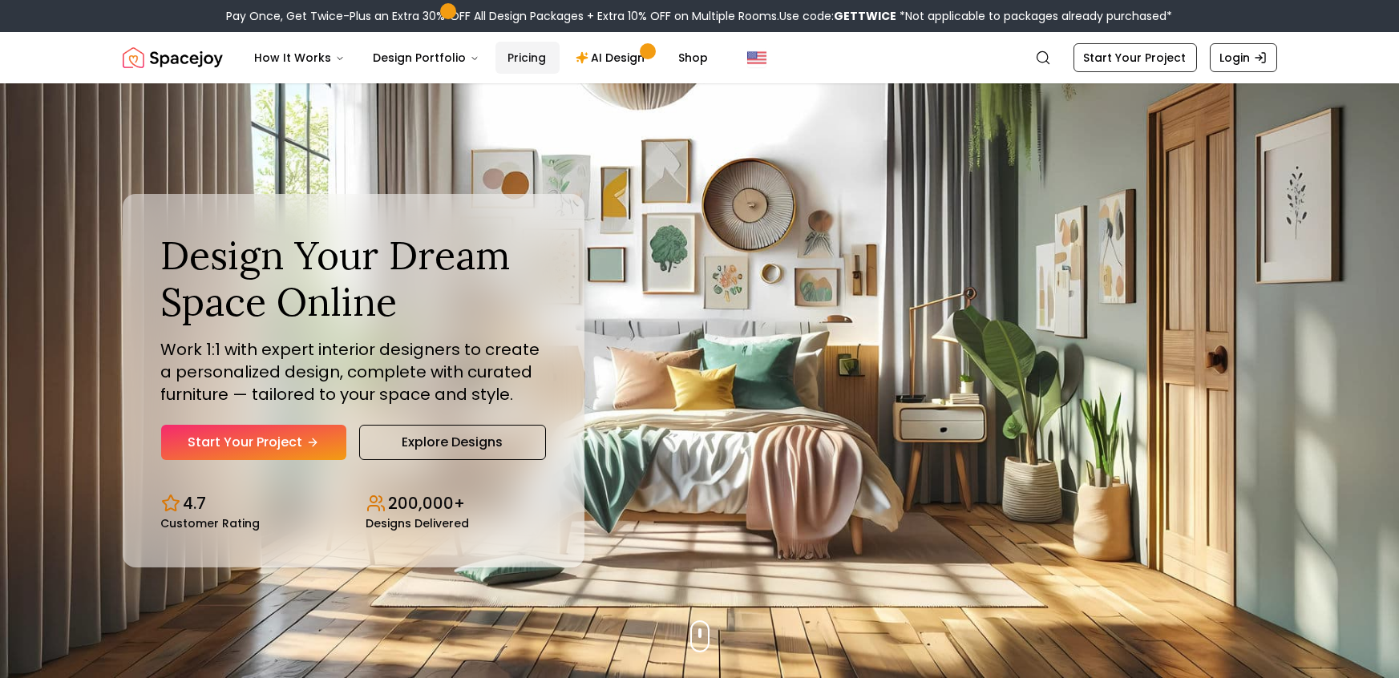
click at [525, 55] on link "Pricing" at bounding box center [527, 58] width 64 height 32
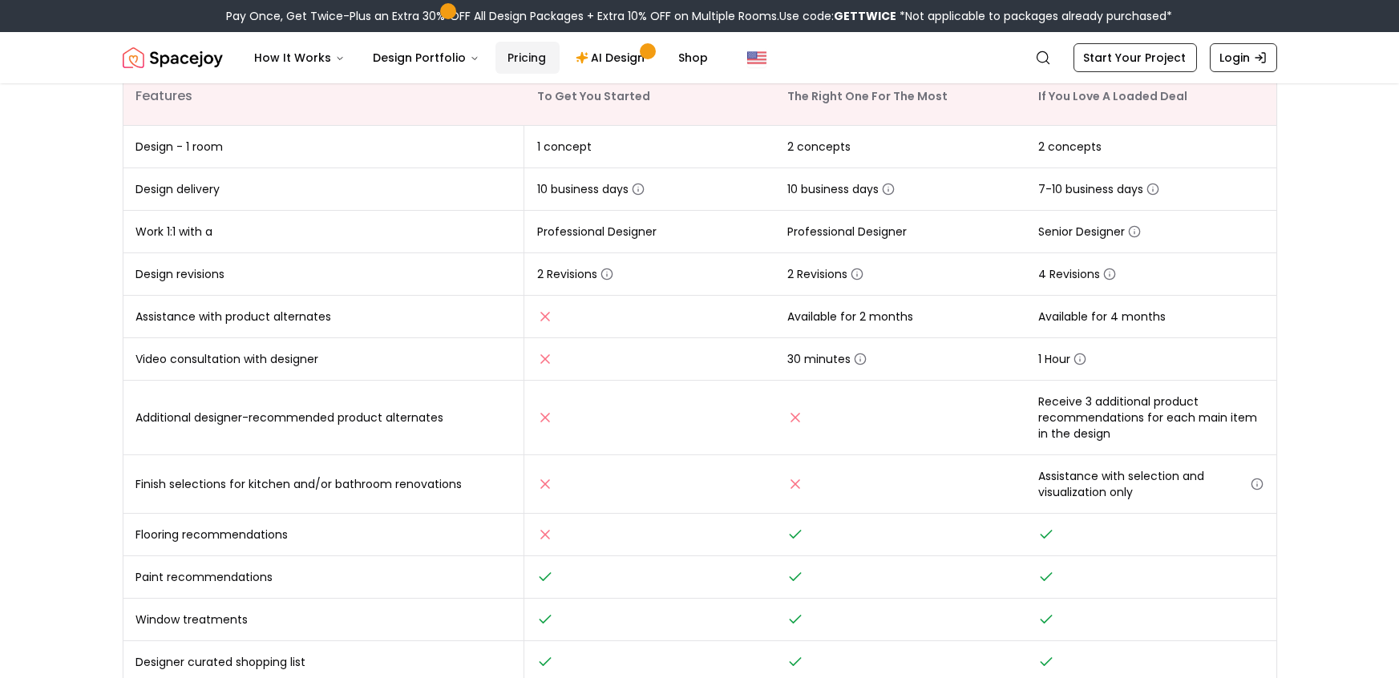
scroll to position [305, 0]
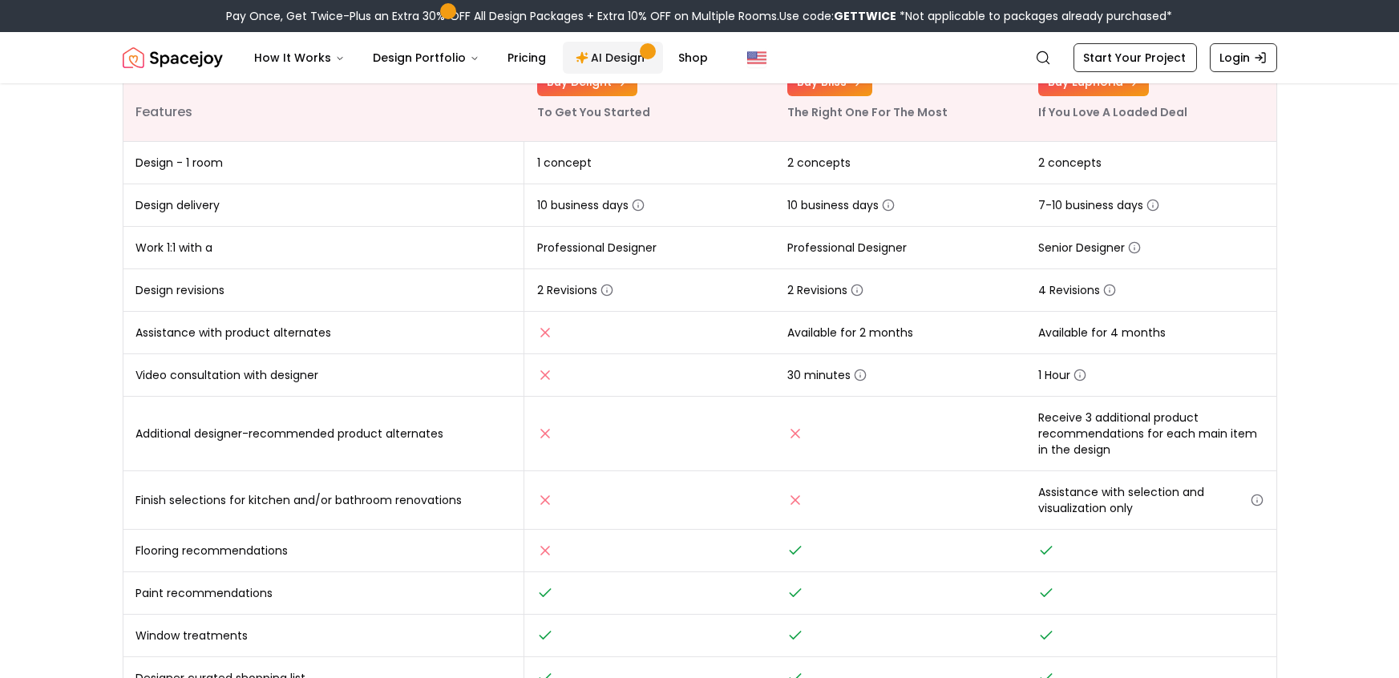
click at [596, 55] on link "AI Design" at bounding box center [613, 58] width 100 height 32
